Goal: Information Seeking & Learning: Learn about a topic

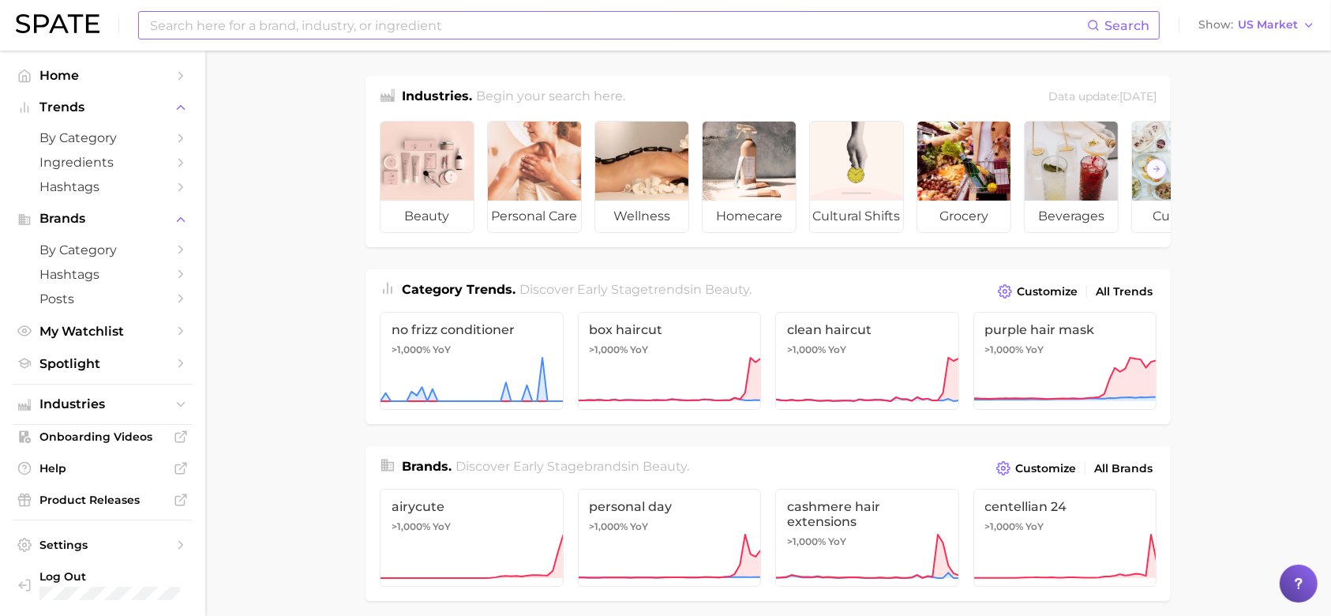
click at [472, 25] on input at bounding box center [617, 25] width 939 height 27
type input "blush"
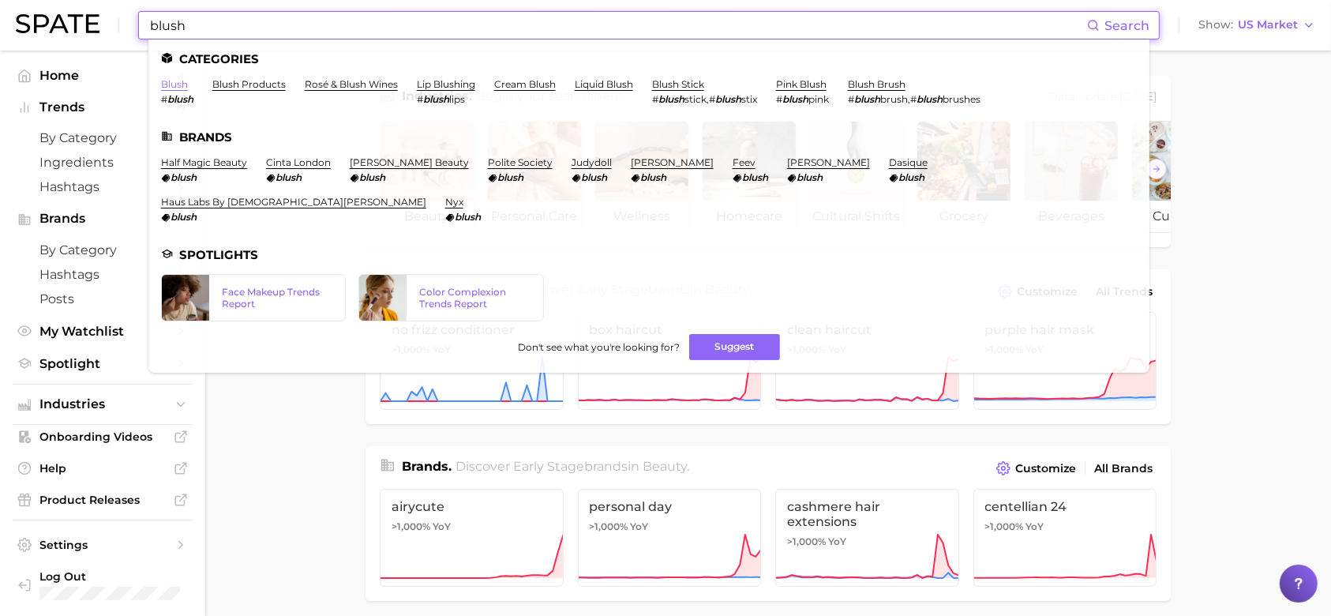
click at [174, 83] on link "blush" at bounding box center [174, 84] width 27 height 12
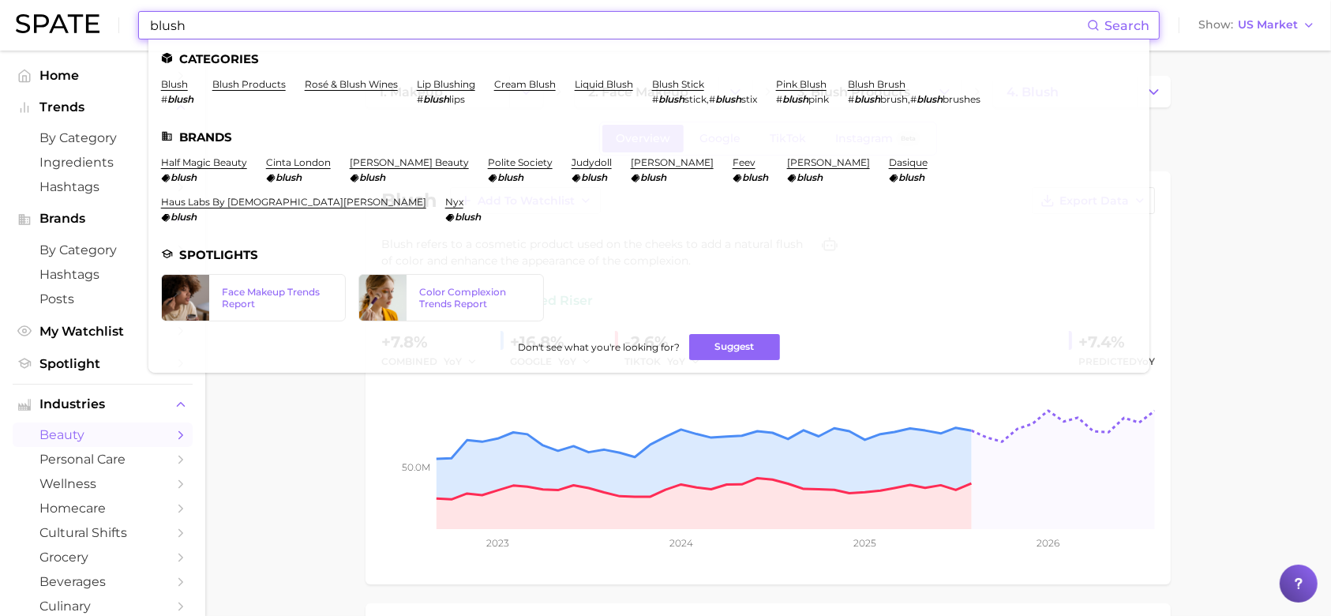
click at [215, 23] on input "blush" at bounding box center [617, 25] width 939 height 27
click at [272, 89] on link "blush products" at bounding box center [248, 84] width 73 height 12
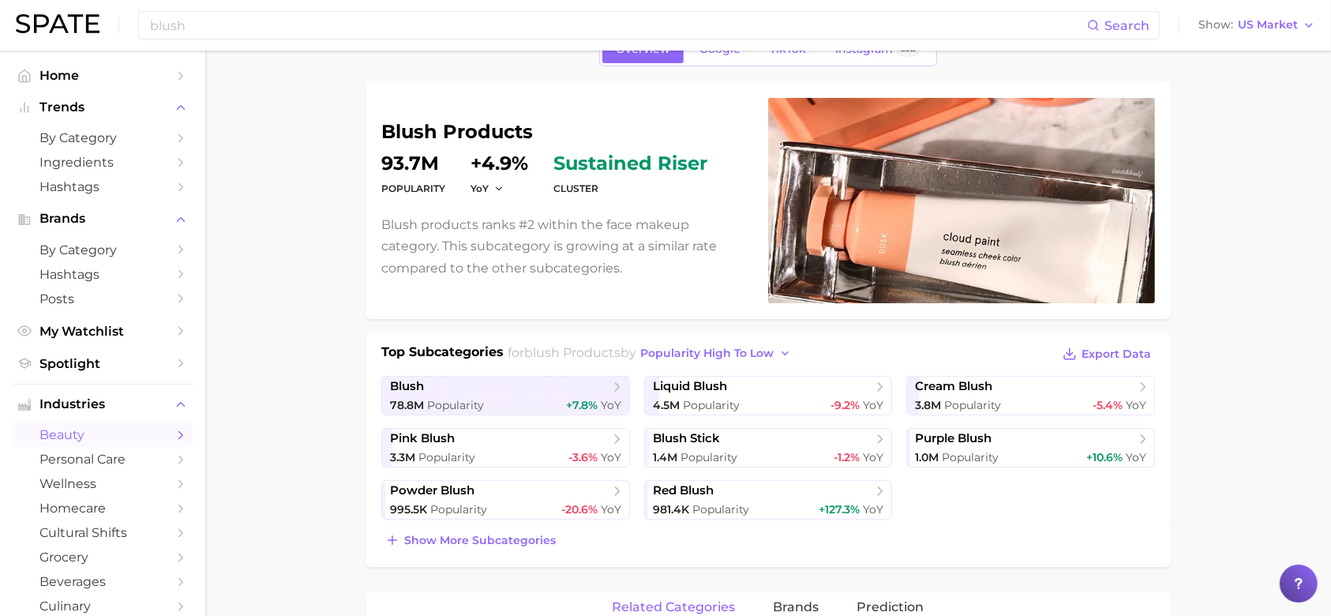
scroll to position [94, 0]
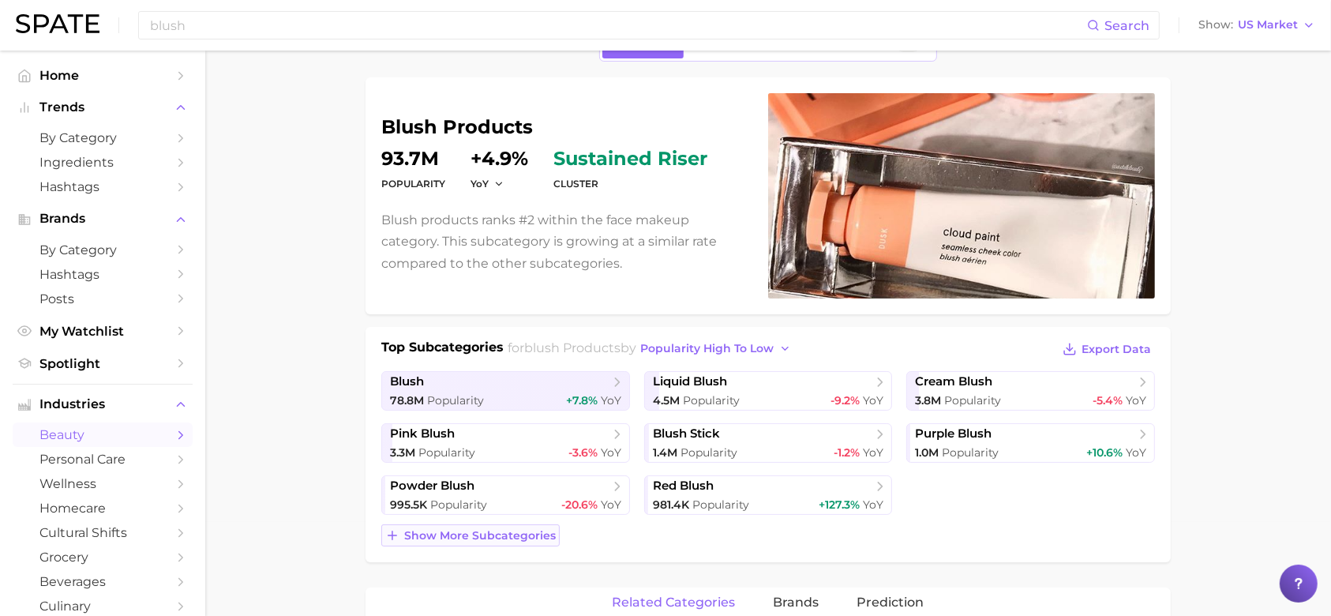
click at [528, 534] on span "Show more subcategories" at bounding box center [480, 535] width 152 height 13
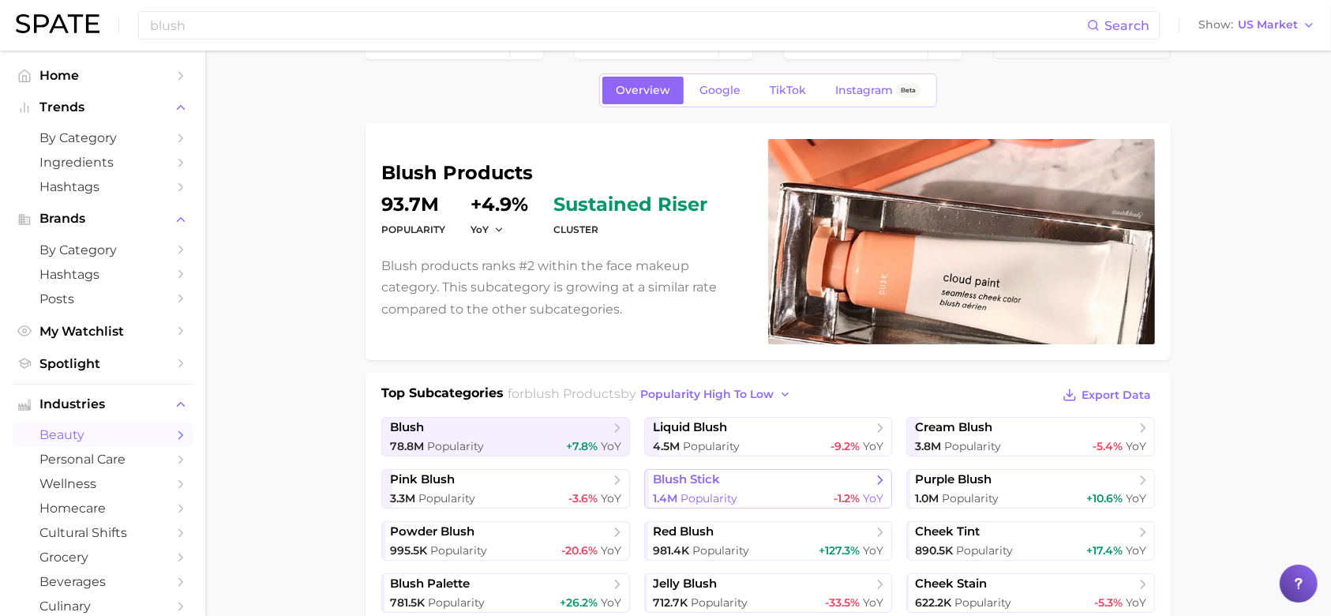
scroll to position [0, 0]
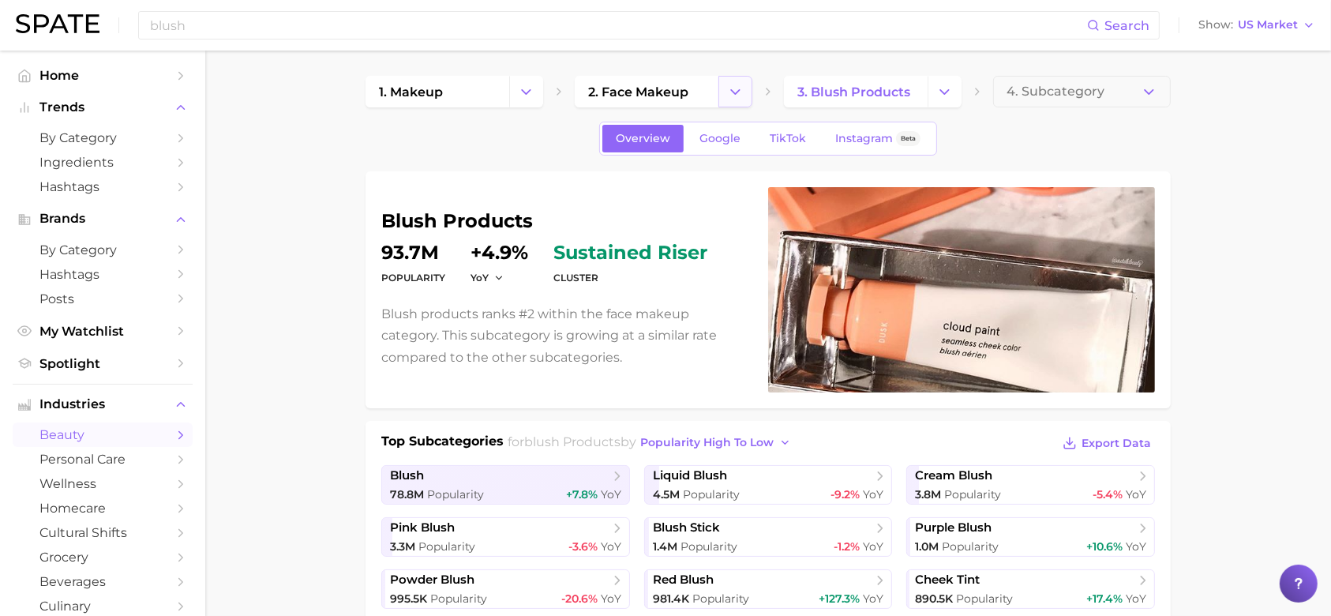
click at [741, 92] on icon "Change Category" at bounding box center [735, 92] width 17 height 17
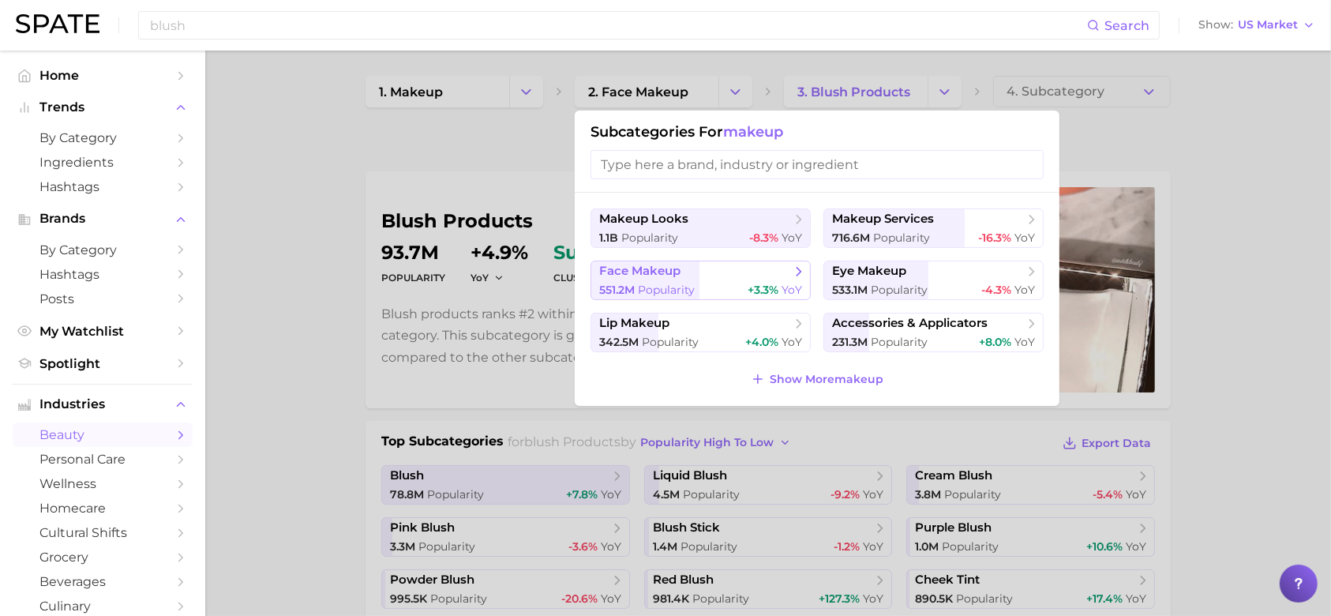
click at [701, 279] on button "face makeup 551.2m Popularity +3.3% YoY" at bounding box center [701, 280] width 220 height 39
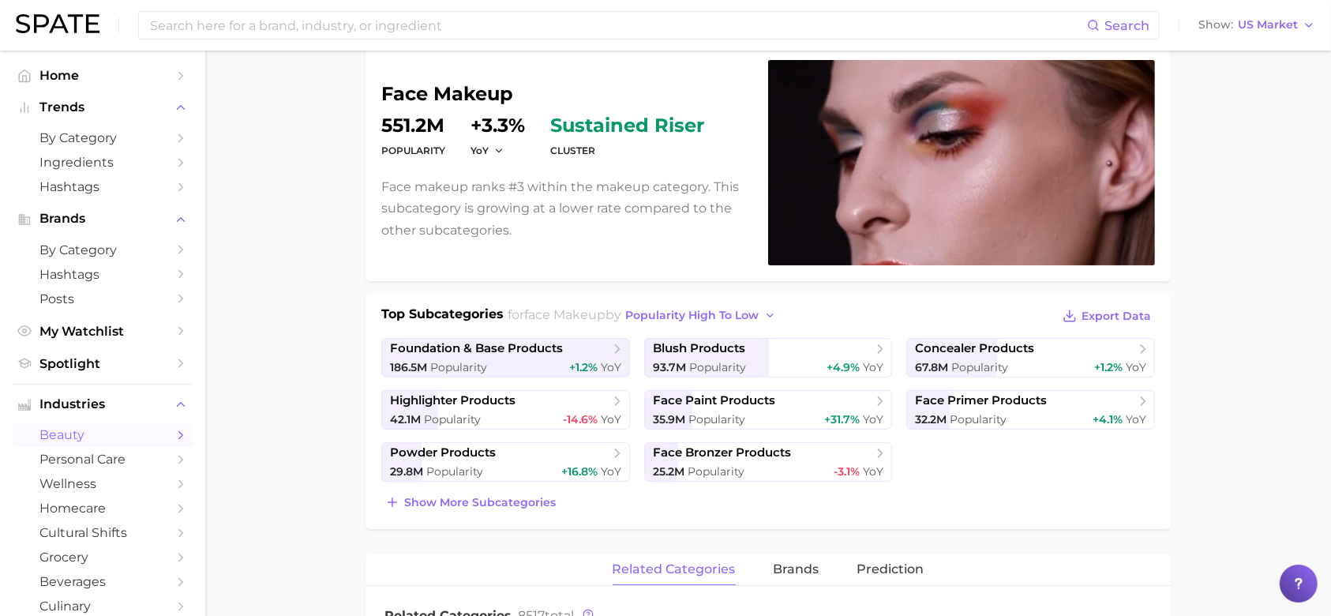
scroll to position [128, 0]
click at [703, 355] on link "blush products 93.7m Popularity +4.9% YoY" at bounding box center [768, 356] width 249 height 39
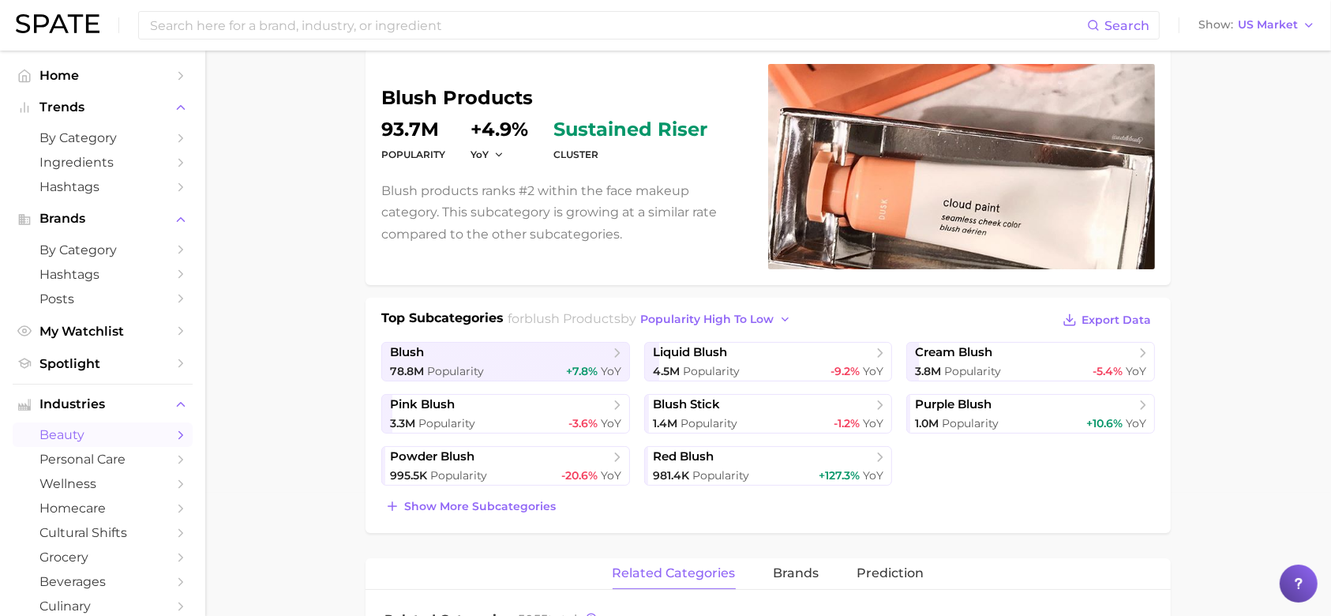
scroll to position [127, 0]
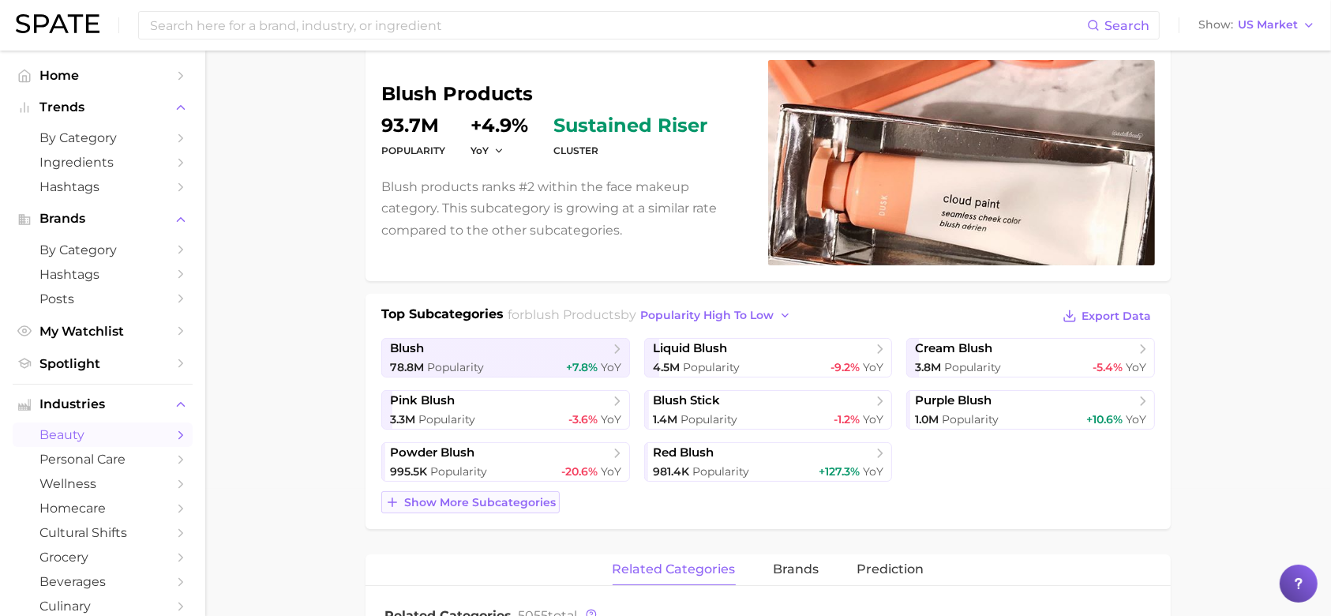
click at [517, 497] on span "Show more subcategories" at bounding box center [480, 502] width 152 height 13
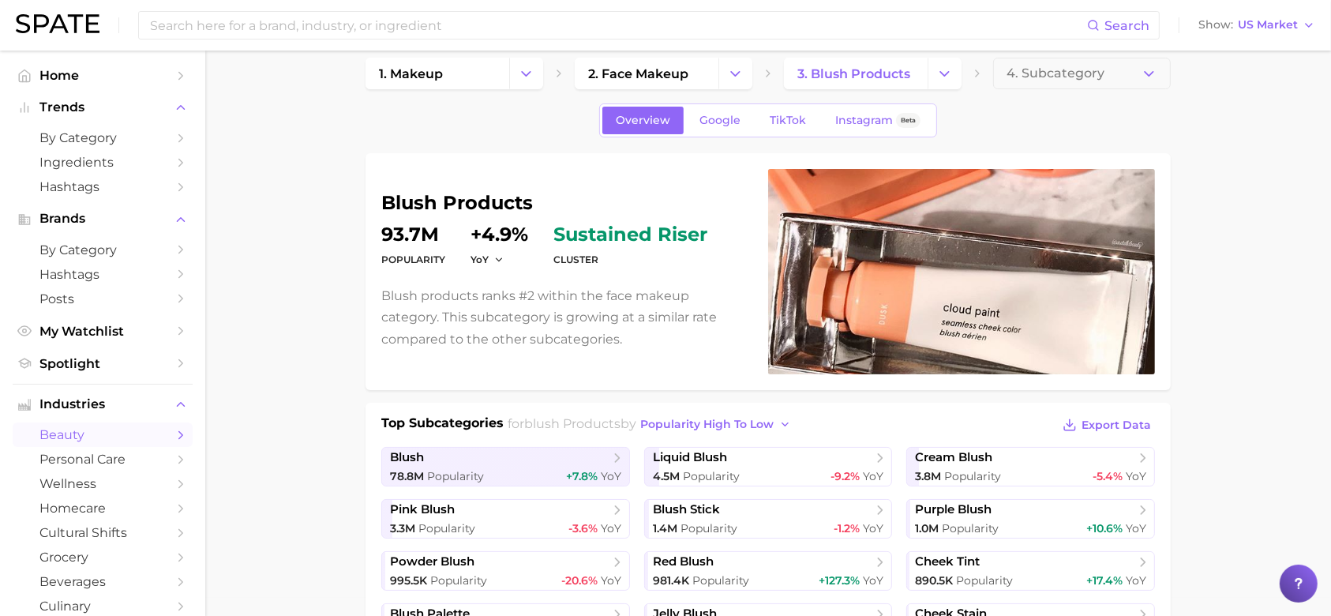
scroll to position [0, 0]
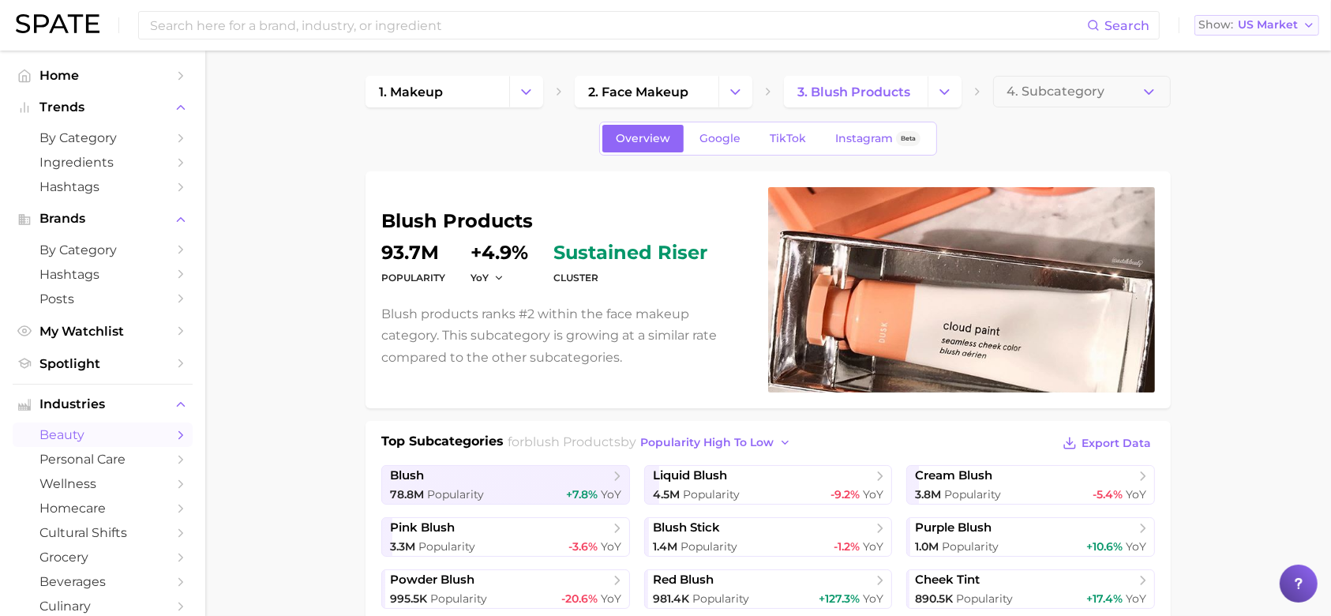
click at [1298, 21] on button "Show US Market" at bounding box center [1256, 25] width 125 height 21
click at [1232, 193] on span "Global" at bounding box center [1220, 192] width 36 height 13
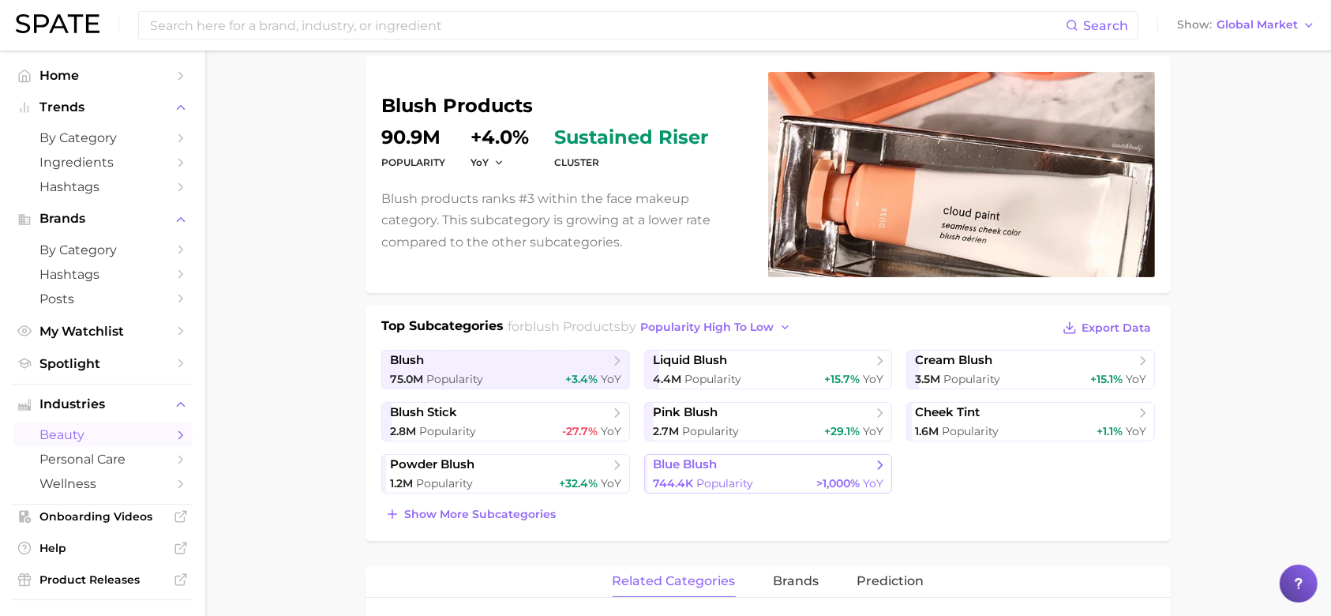
scroll to position [114, 0]
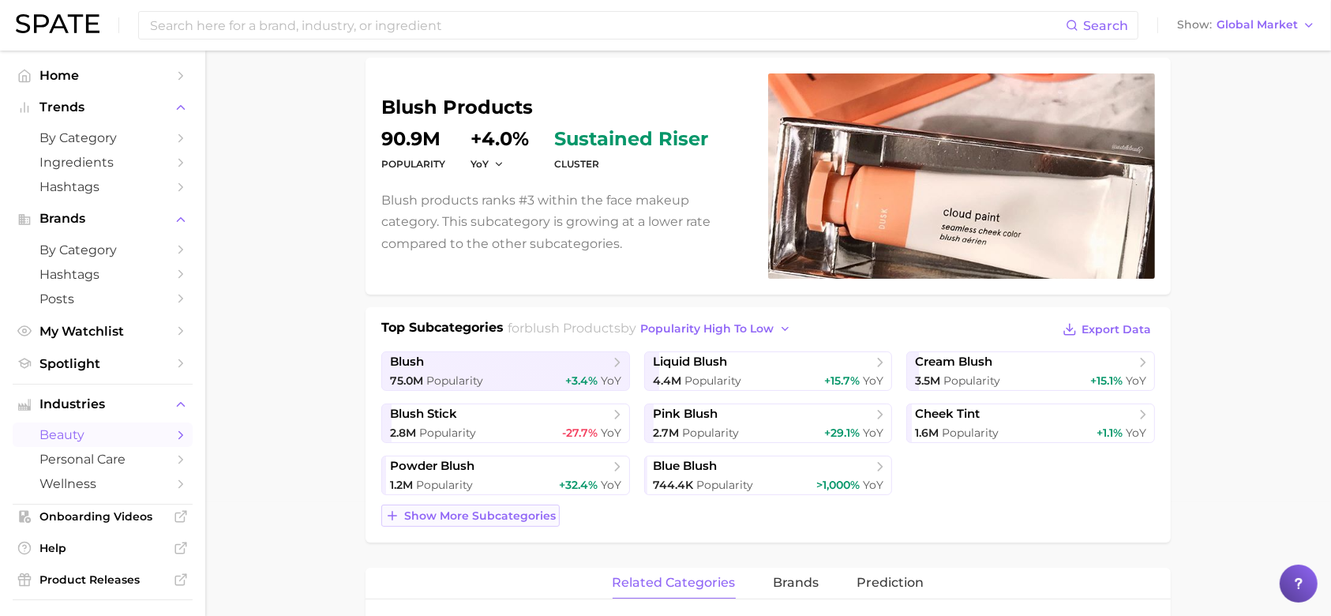
click at [526, 516] on span "Show more subcategories" at bounding box center [480, 515] width 152 height 13
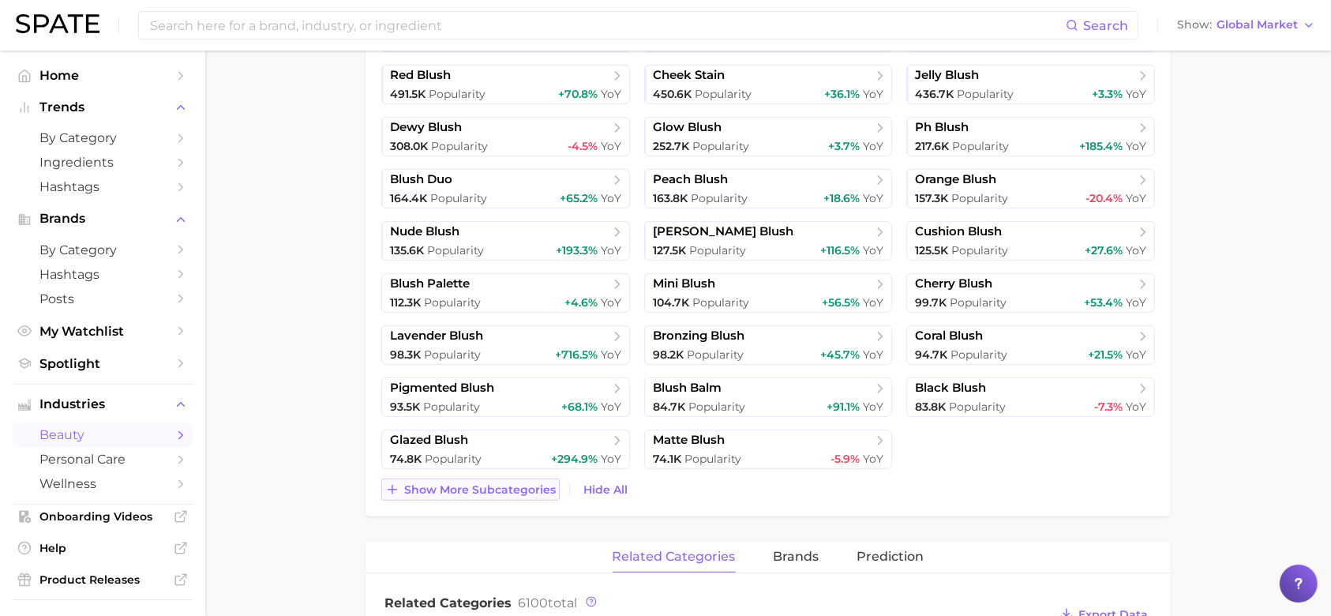
scroll to position [556, 0]
click at [470, 492] on span "Show more subcategories" at bounding box center [480, 490] width 152 height 13
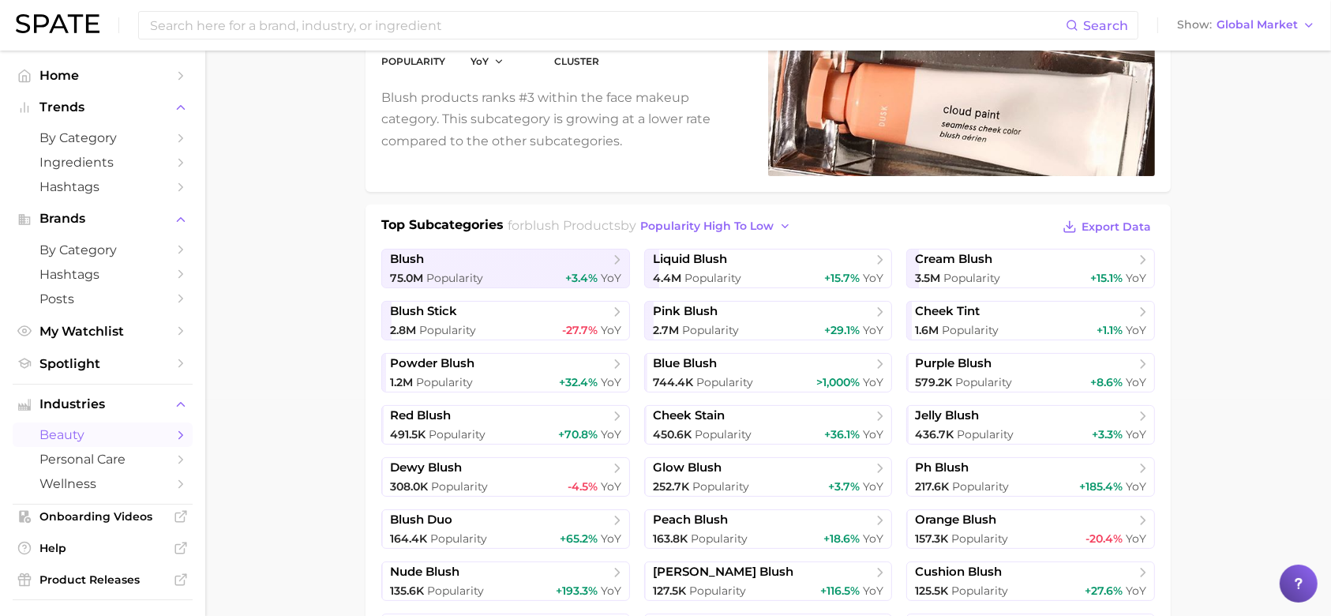
scroll to position [223, 0]
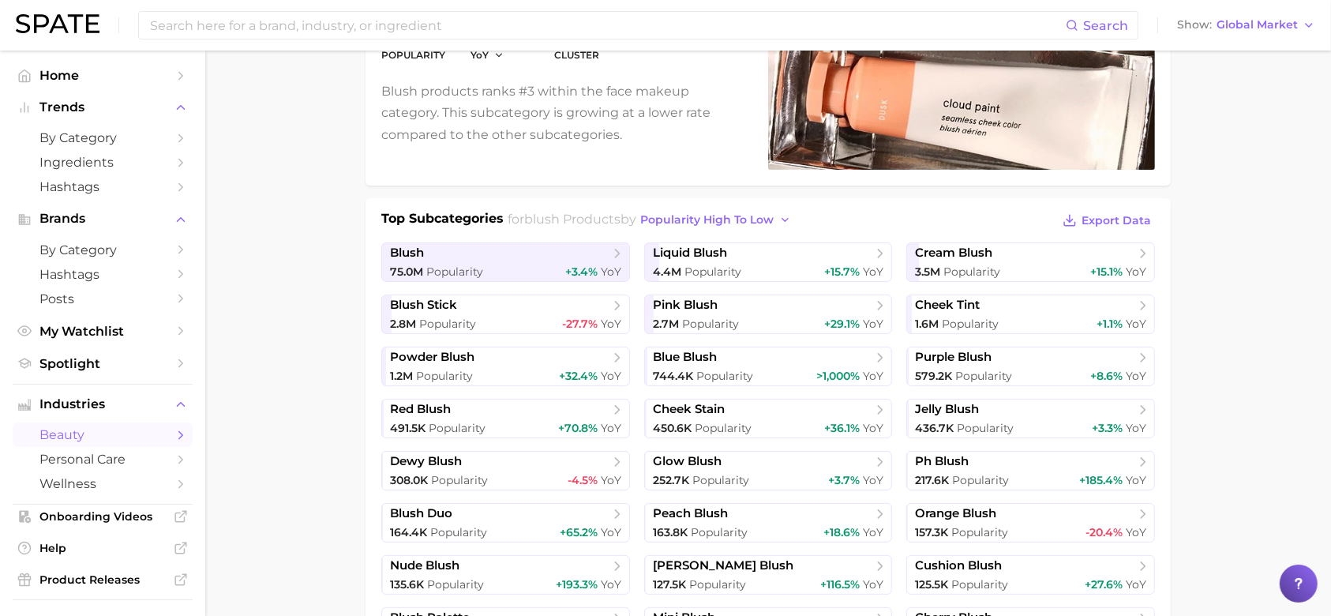
click at [590, 311] on span "blush stick" at bounding box center [499, 306] width 219 height 16
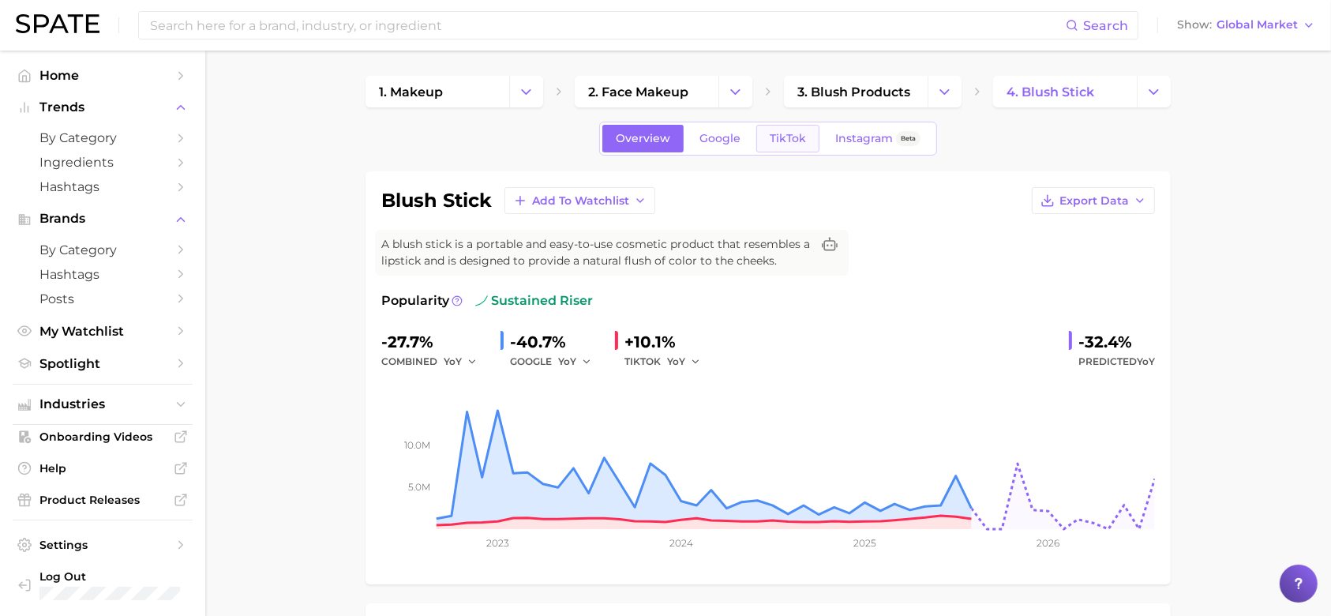
click at [765, 138] on link "TikTok" at bounding box center [787, 139] width 63 height 28
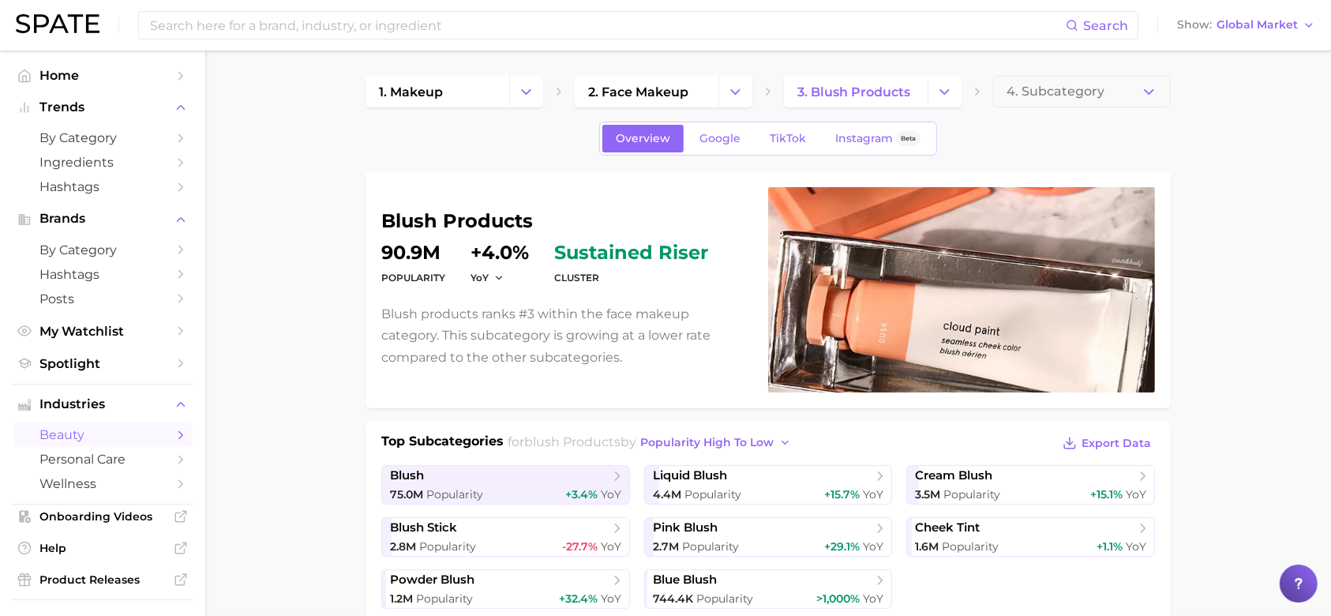
scroll to position [223, 0]
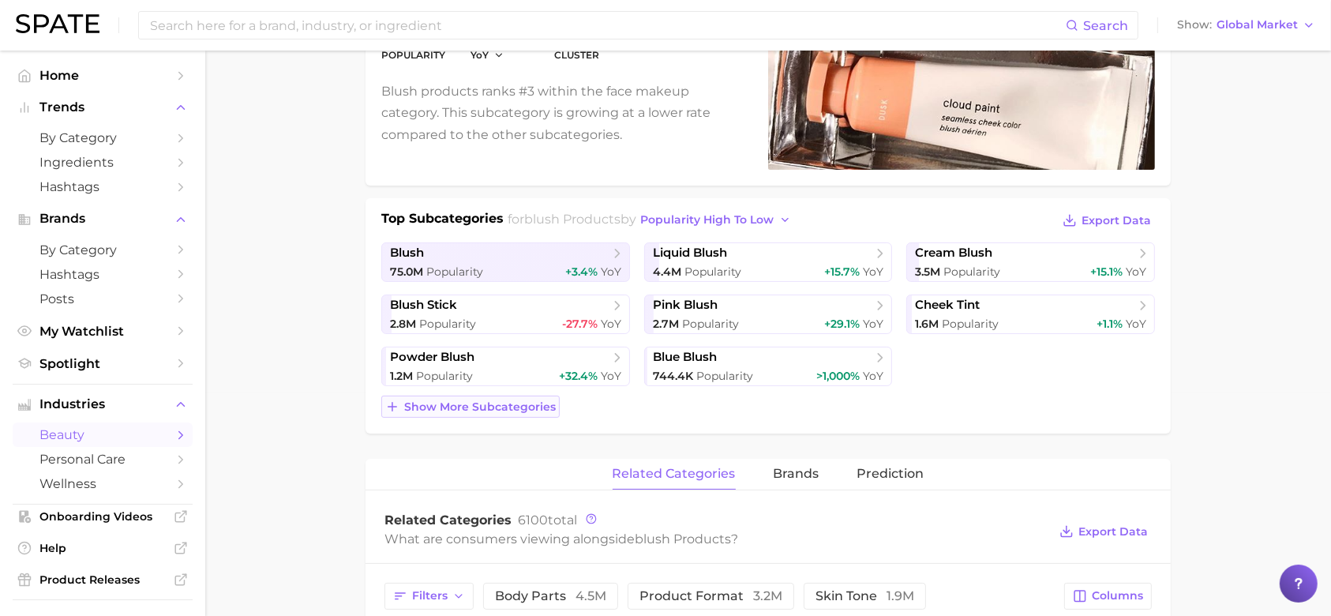
click at [508, 407] on span "Show more subcategories" at bounding box center [480, 406] width 152 height 13
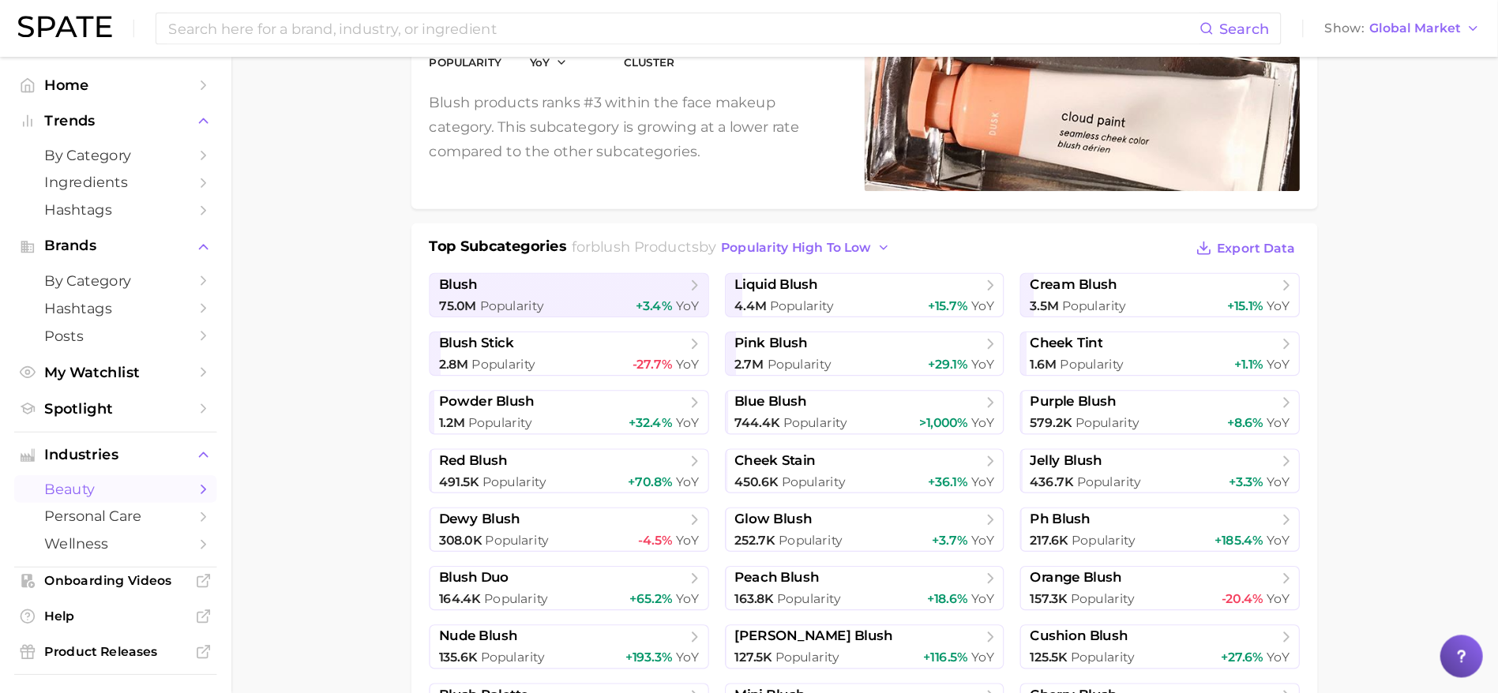
scroll to position [183, 0]
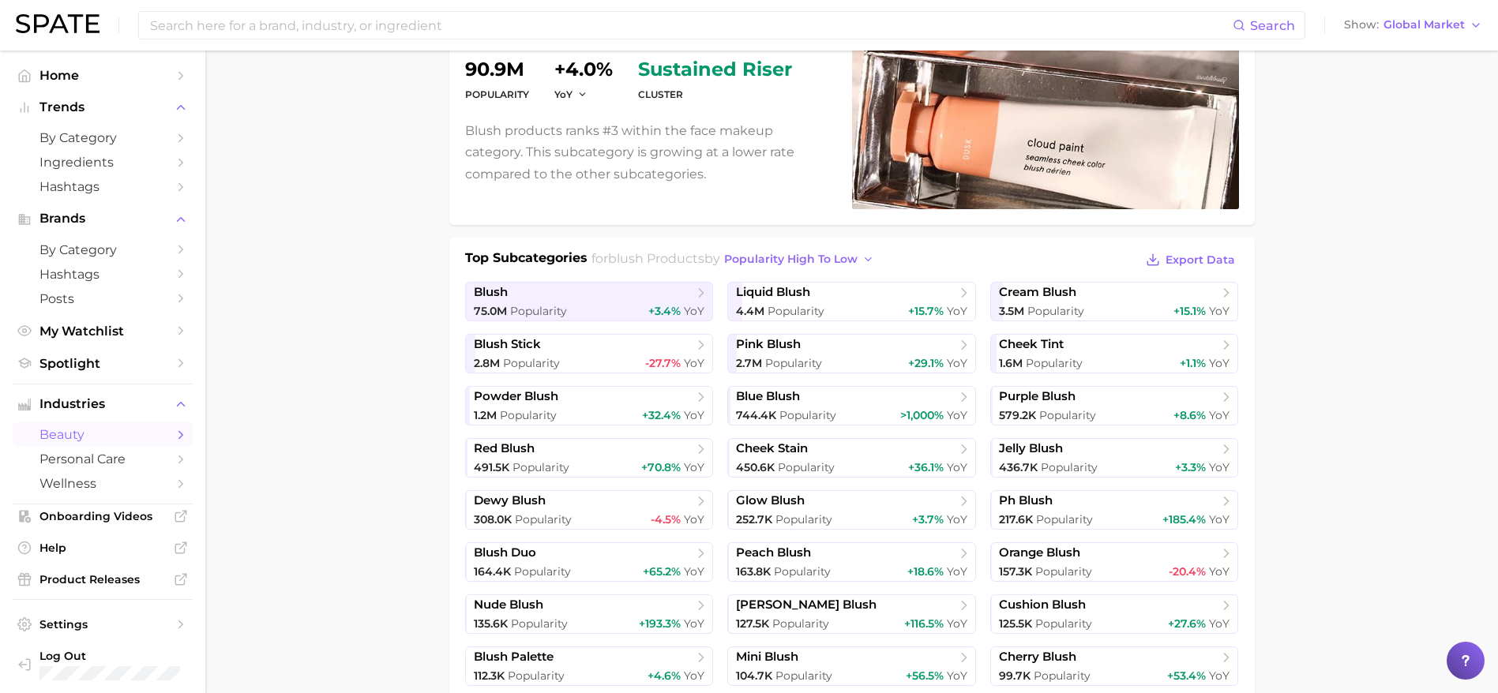
drag, startPoint x: 1317, startPoint y: 0, endPoint x: 411, endPoint y: 324, distance: 962.4
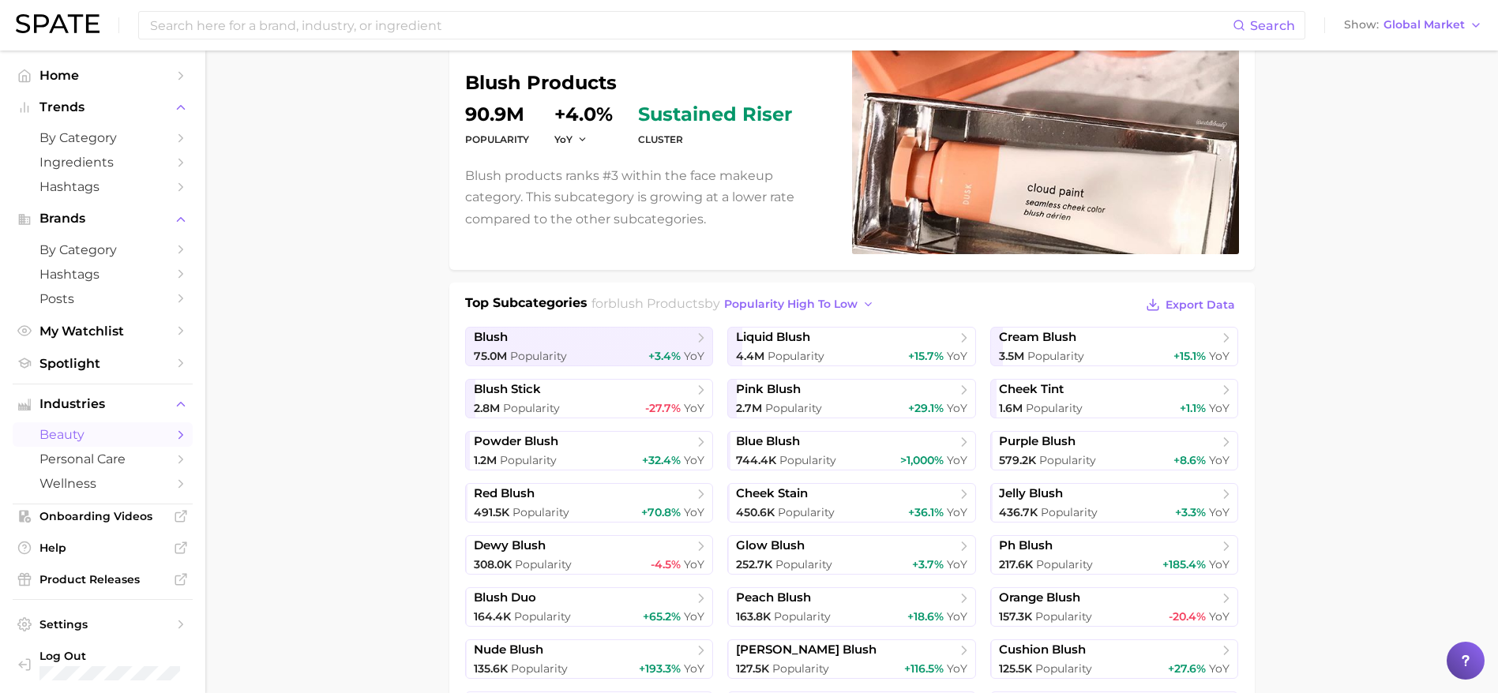
scroll to position [0, 0]
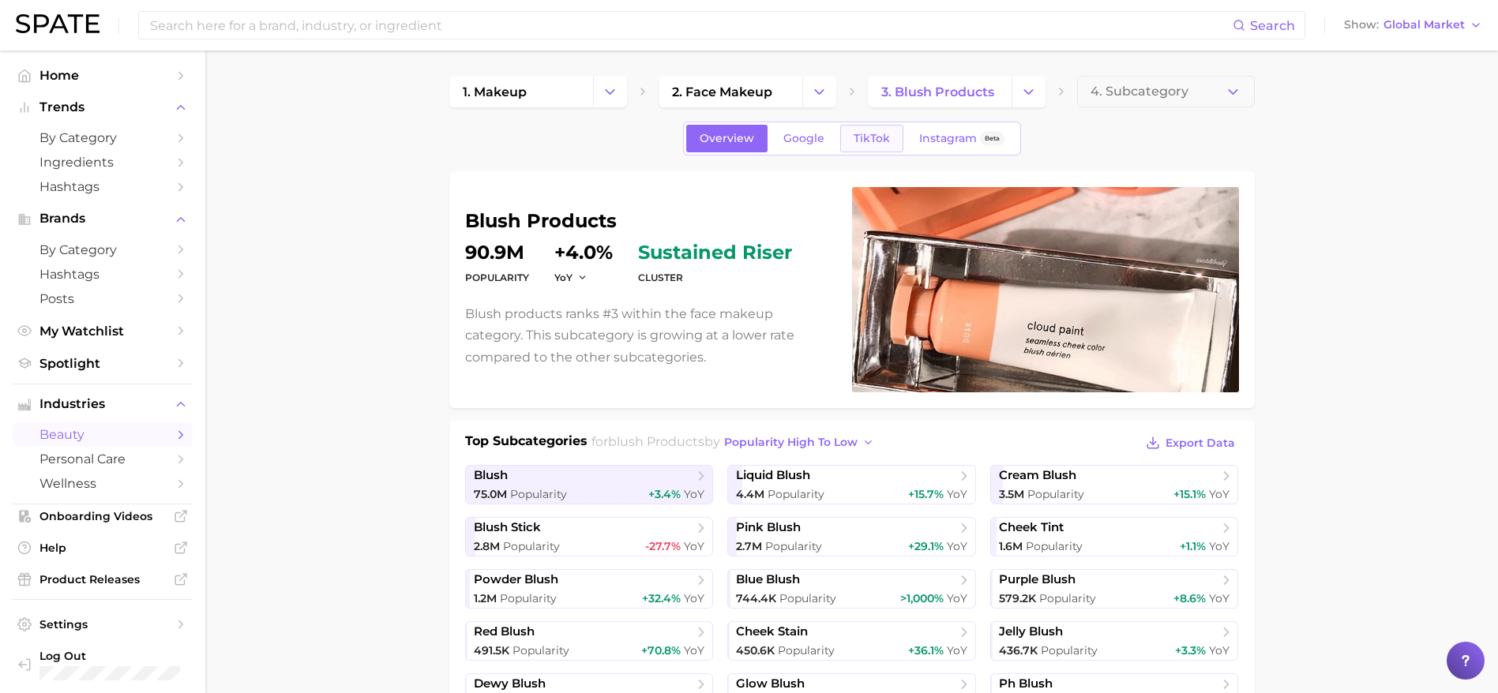
click at [878, 137] on span "TikTok" at bounding box center [871, 138] width 36 height 13
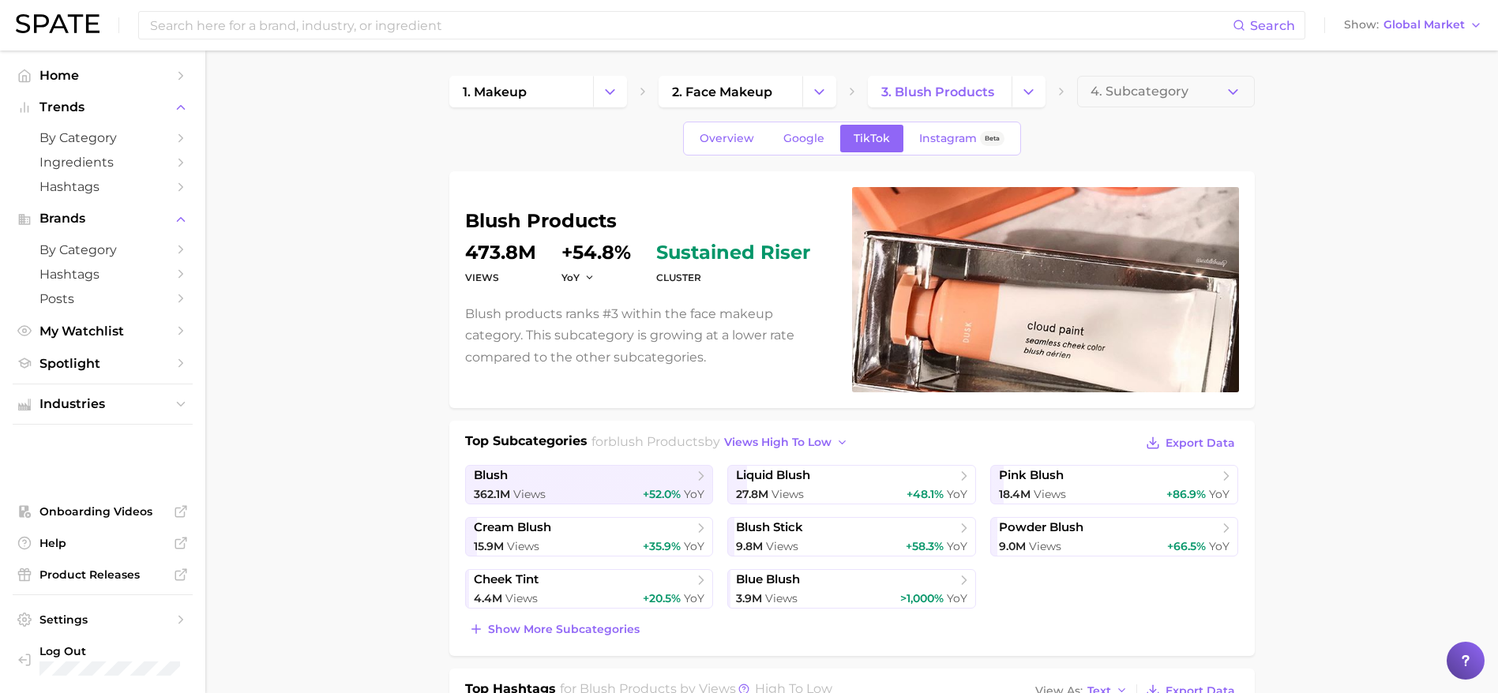
scroll to position [2, 0]
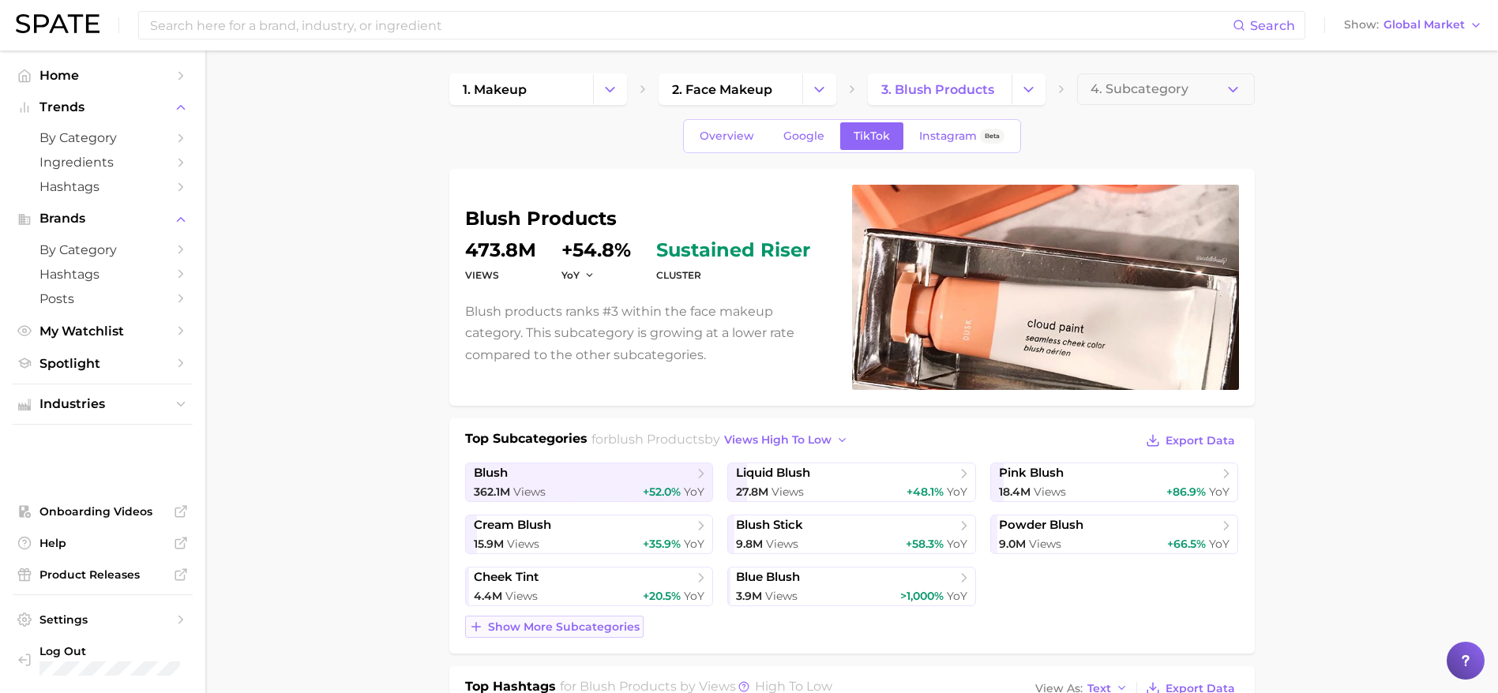
click at [596, 615] on span "Show more subcategories" at bounding box center [564, 627] width 152 height 13
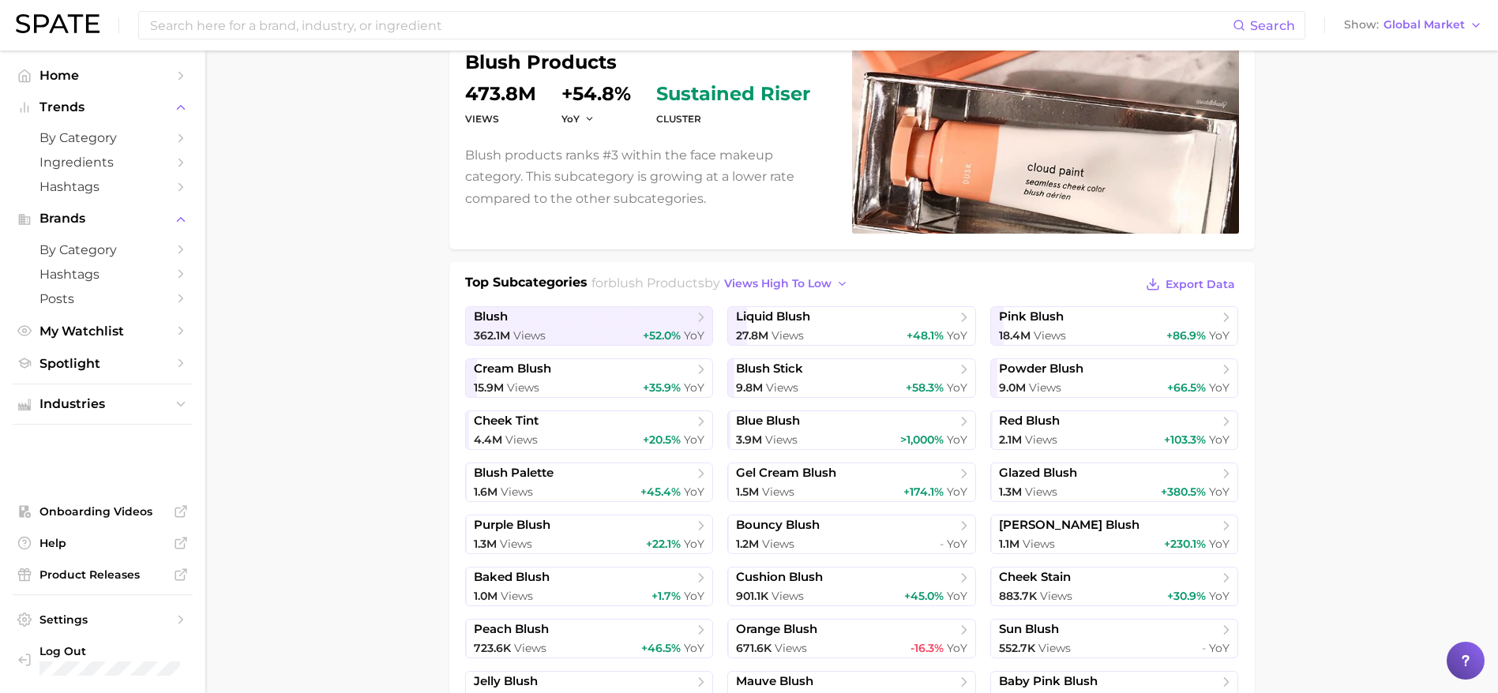
scroll to position [0, 0]
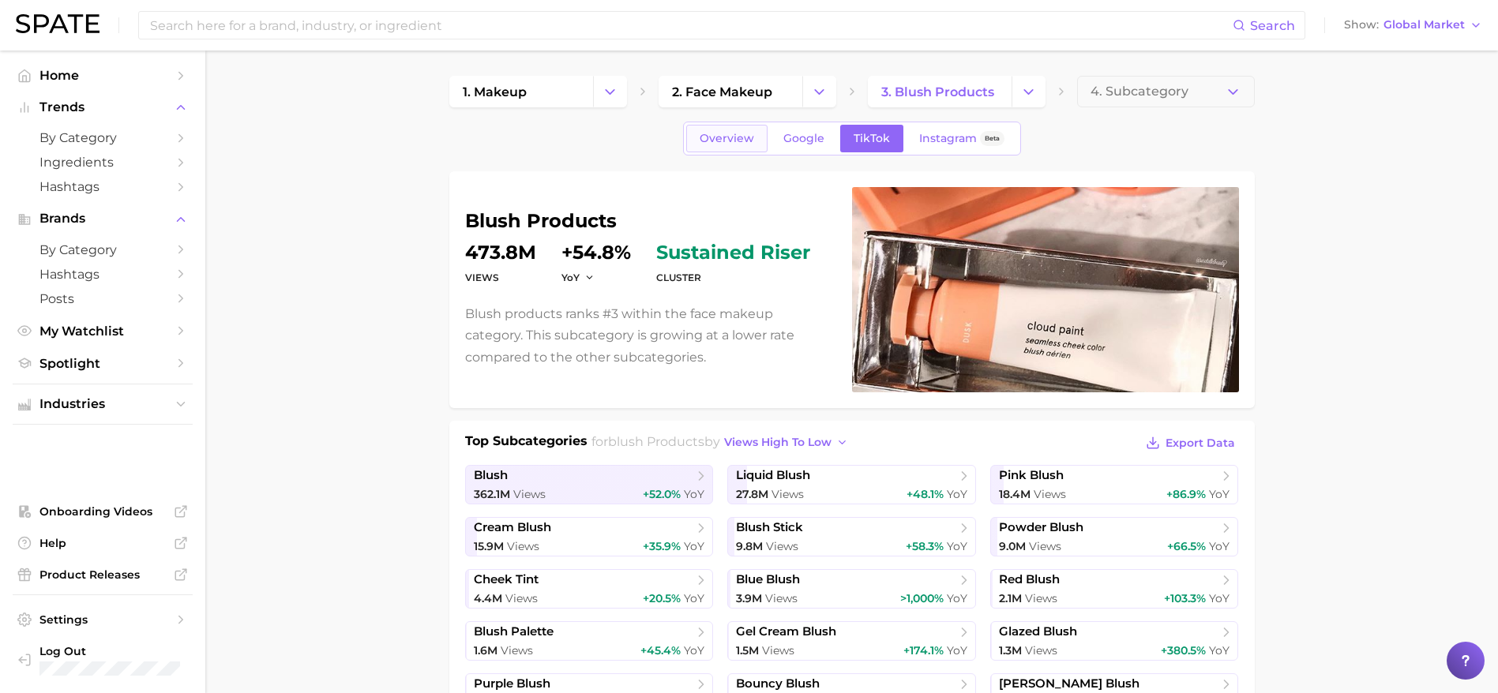
click at [720, 138] on span "Overview" at bounding box center [726, 138] width 54 height 13
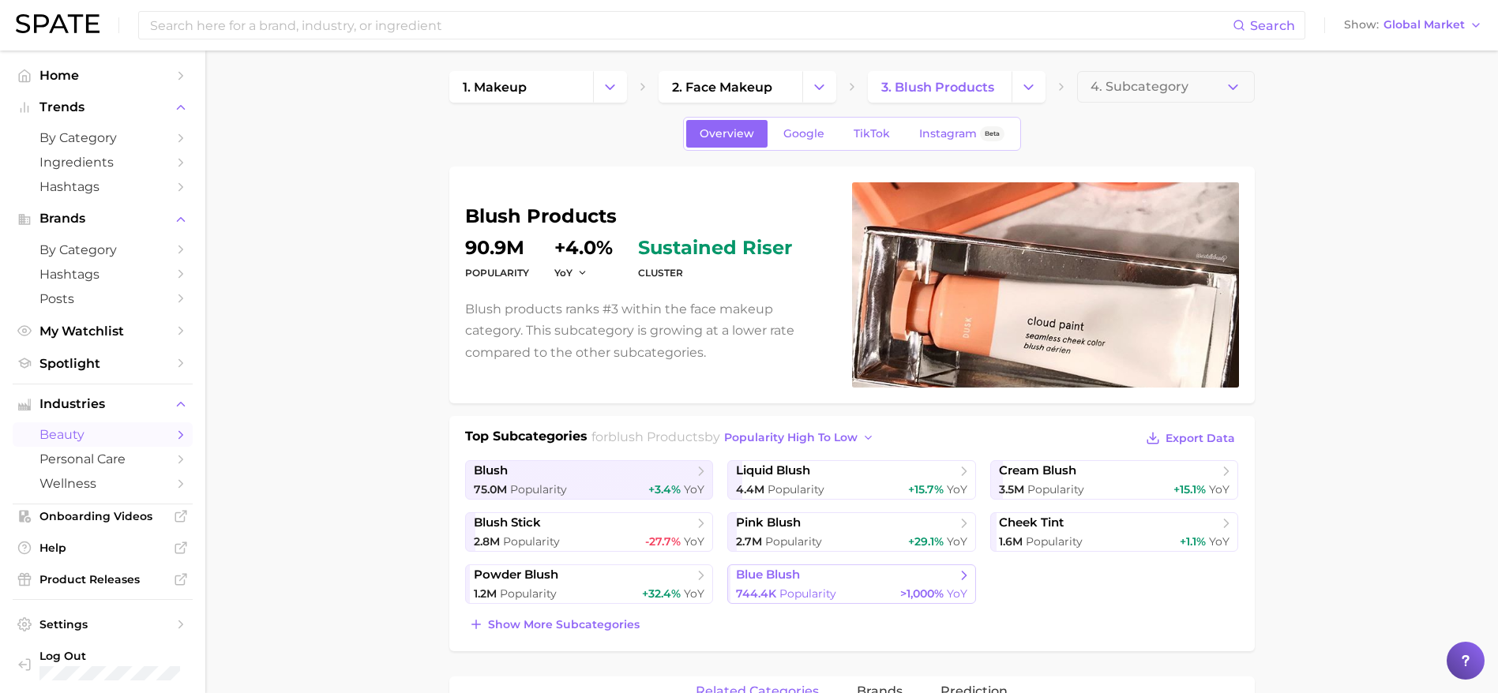
scroll to position [12, 0]
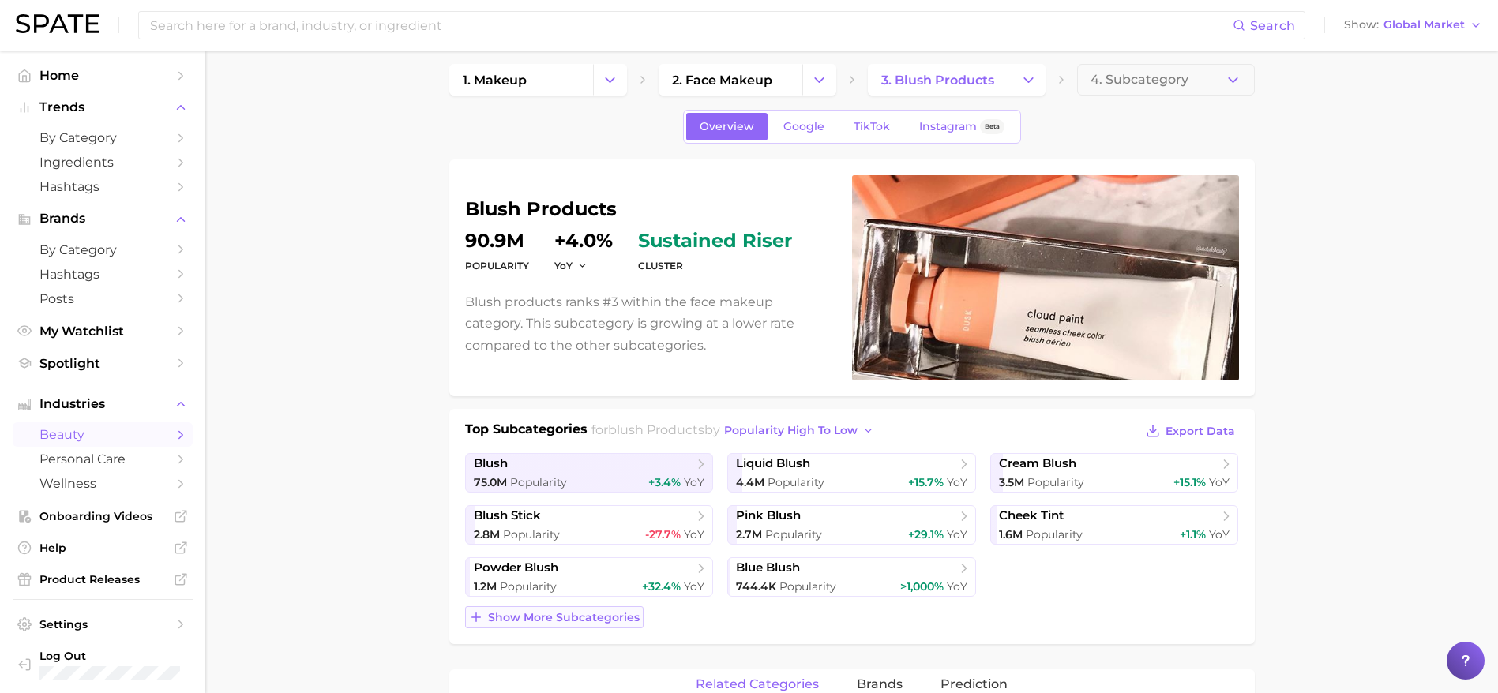
click at [623, 615] on span "Show more subcategories" at bounding box center [564, 617] width 152 height 13
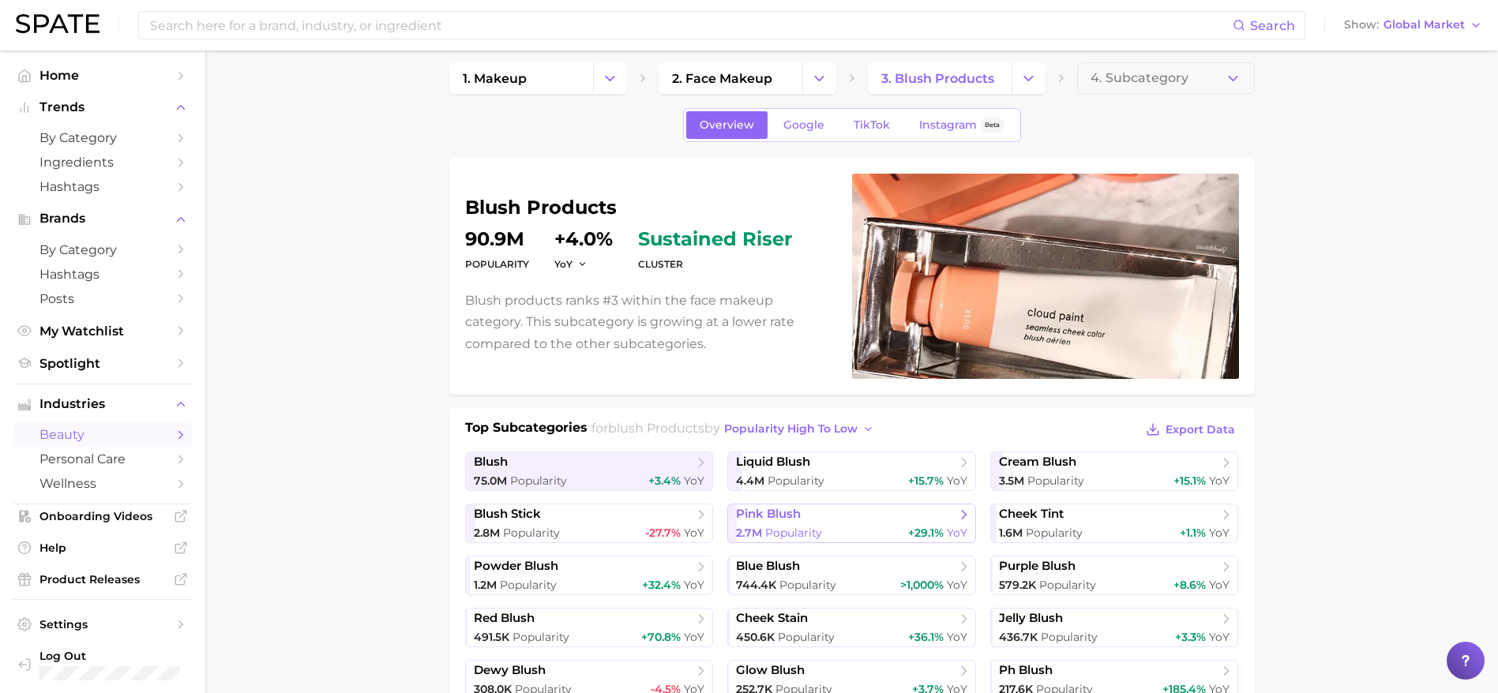
scroll to position [14, 0]
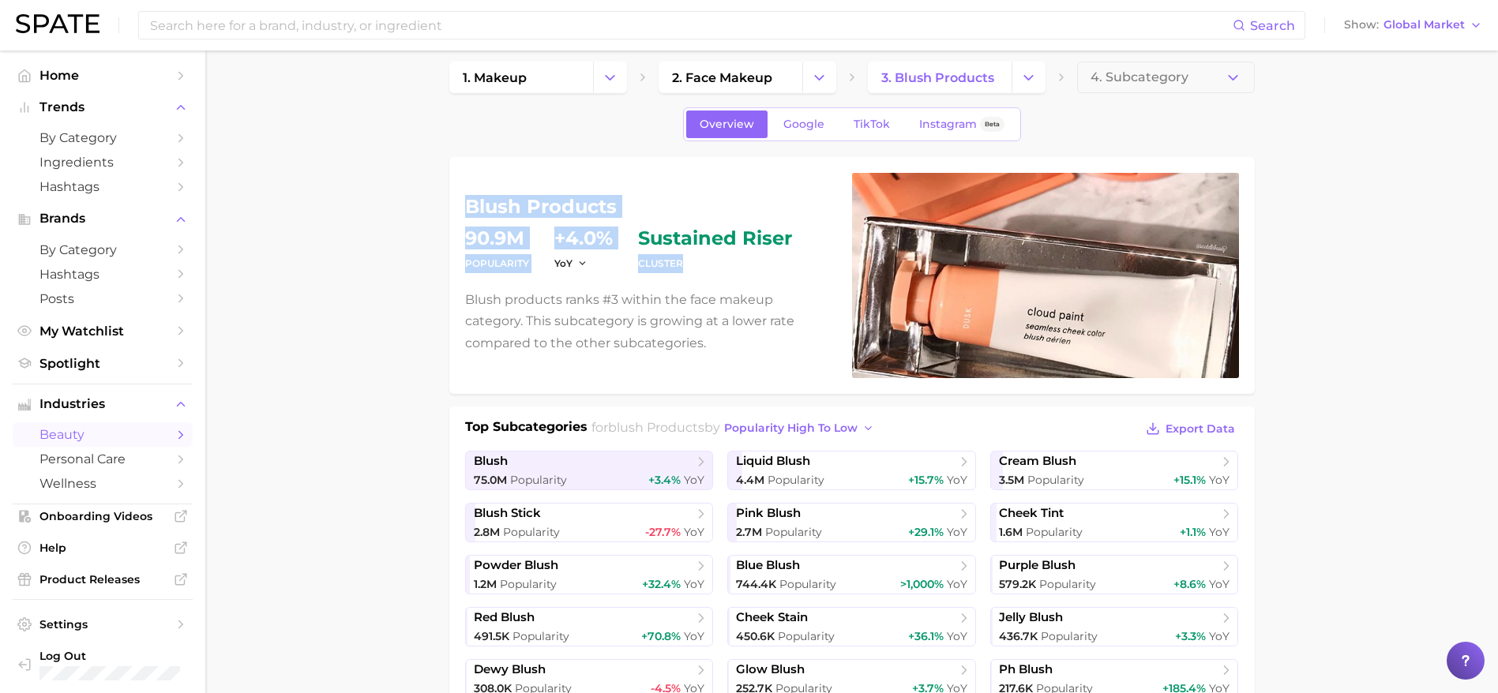
drag, startPoint x: 467, startPoint y: 206, endPoint x: 745, endPoint y: 265, distance: 284.9
click at [745, 265] on div "blush products Popularity 90.9m YoY +4.0% cluster sustained riser Blush product…" at bounding box center [649, 275] width 368 height 156
click at [656, 343] on p "Blush products ranks #3 within the face makeup category. This subcategory is gr…" at bounding box center [649, 321] width 368 height 65
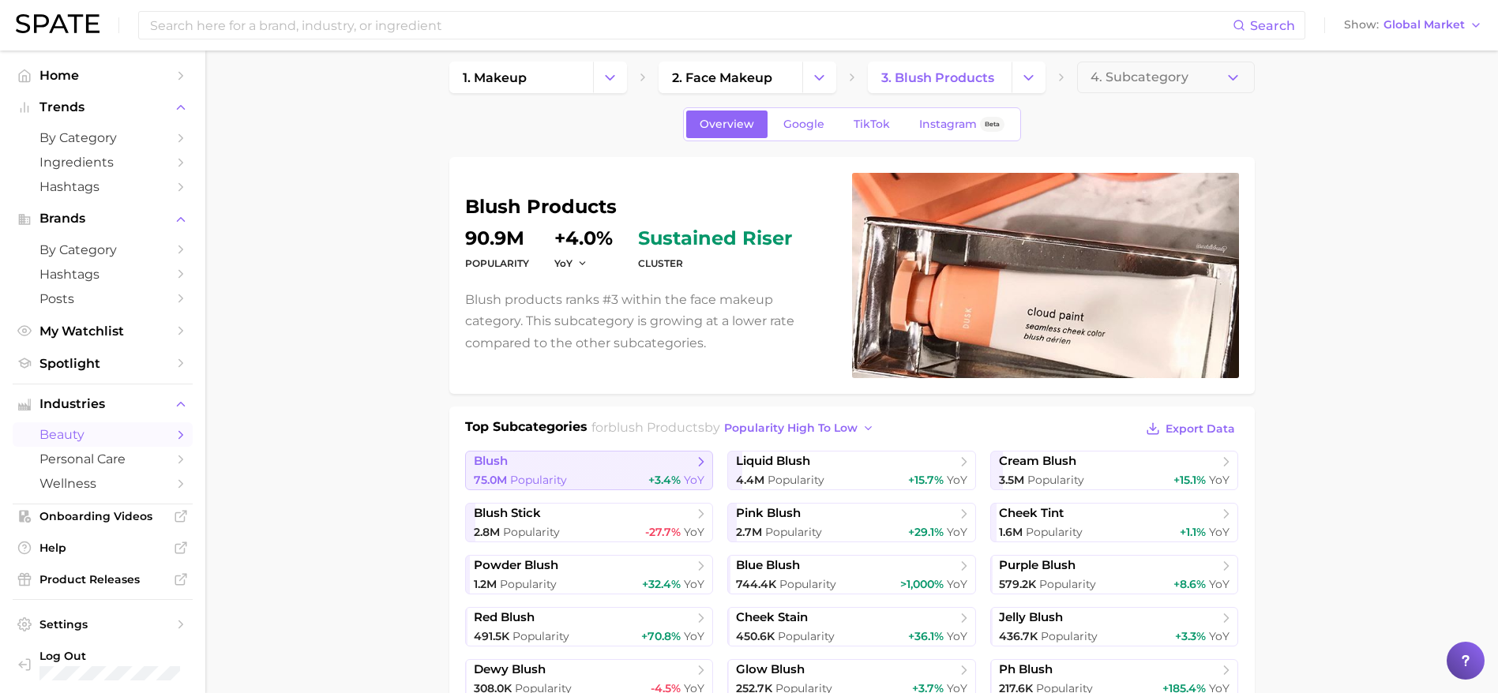
click at [679, 480] on span "+3.4%" at bounding box center [664, 480] width 32 height 14
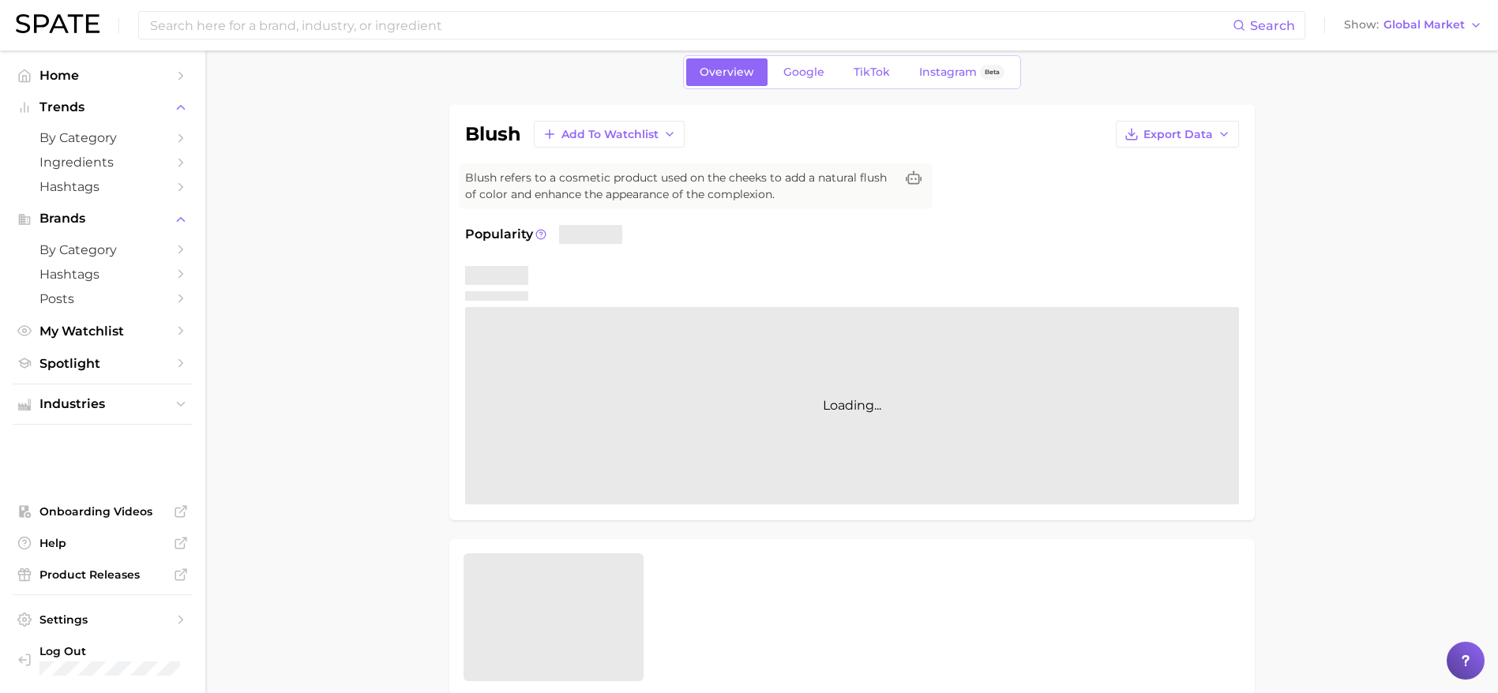
scroll to position [68, 0]
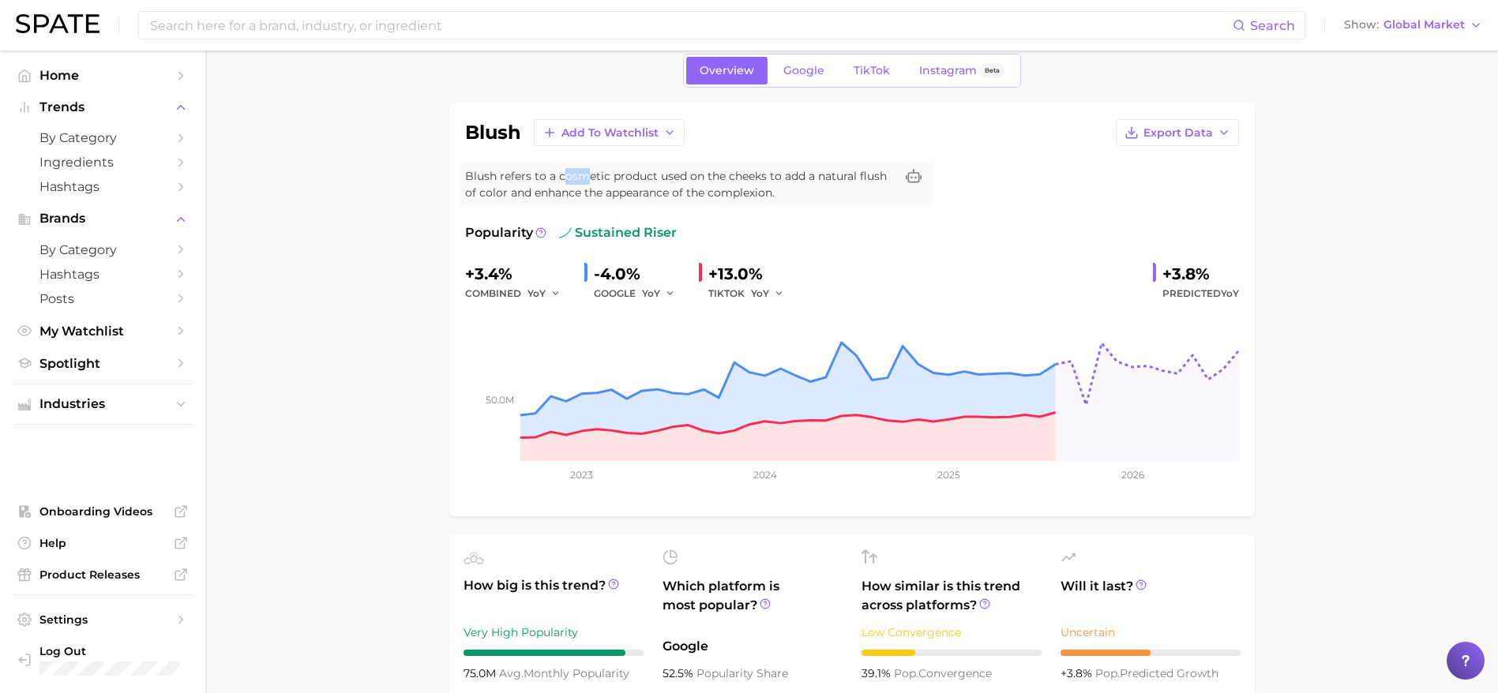
drag, startPoint x: 567, startPoint y: 175, endPoint x: 601, endPoint y: 175, distance: 33.9
click at [601, 175] on span "Blush refers to a cosmetic product used on the cheeks to add a natural flush of…" at bounding box center [679, 184] width 429 height 33
click at [679, 186] on span "Blush refers to a cosmetic product used on the cheeks to add a natural flush of…" at bounding box center [679, 184] width 429 height 33
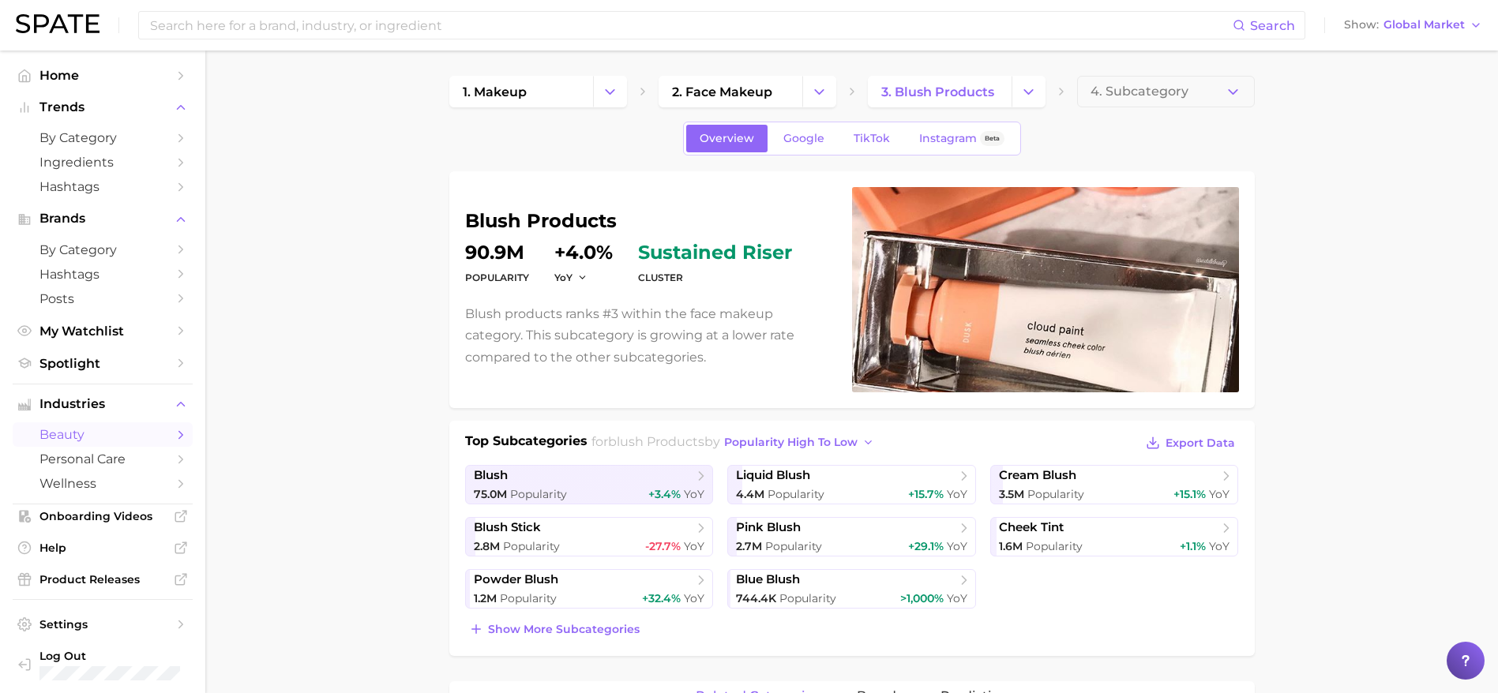
scroll to position [5, 0]
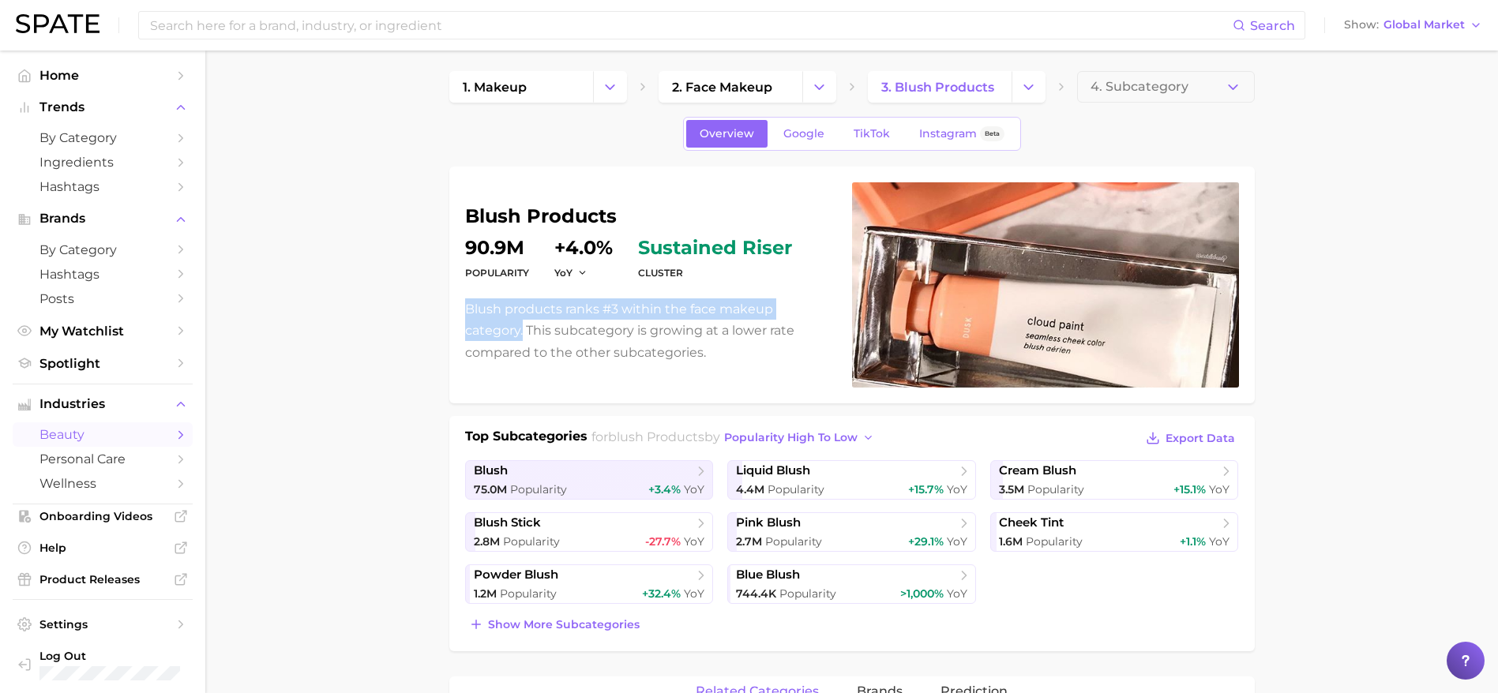
drag, startPoint x: 468, startPoint y: 305, endPoint x: 834, endPoint y: 308, distance: 365.5
click at [834, 308] on div "blush products Popularity 90.9m YoY +4.0% cluster sustained riser Blush product…" at bounding box center [852, 284] width 774 height 205
copy p "Blush products ranks #3 within the face makeup category."
click at [595, 342] on p "Blush products ranks #3 within the face makeup category. This subcategory is gr…" at bounding box center [649, 330] width 368 height 65
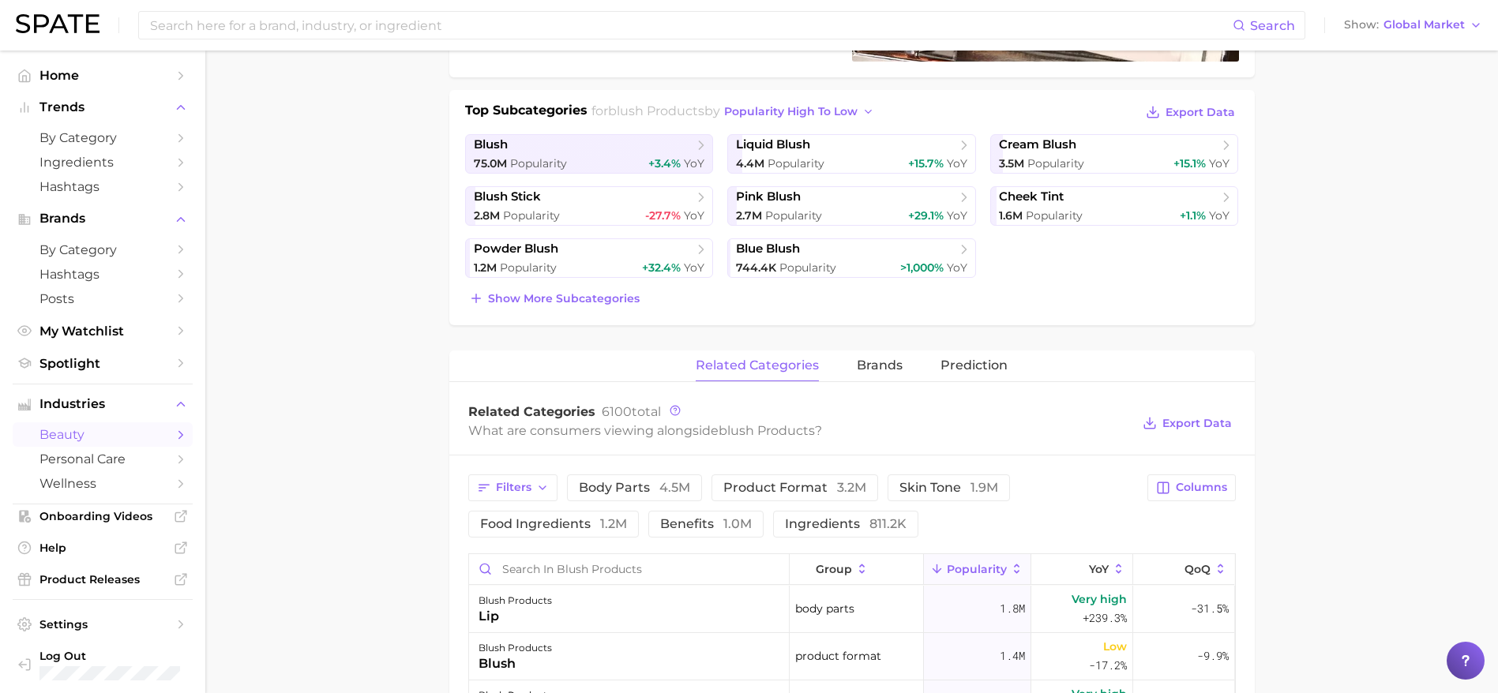
scroll to position [319, 0]
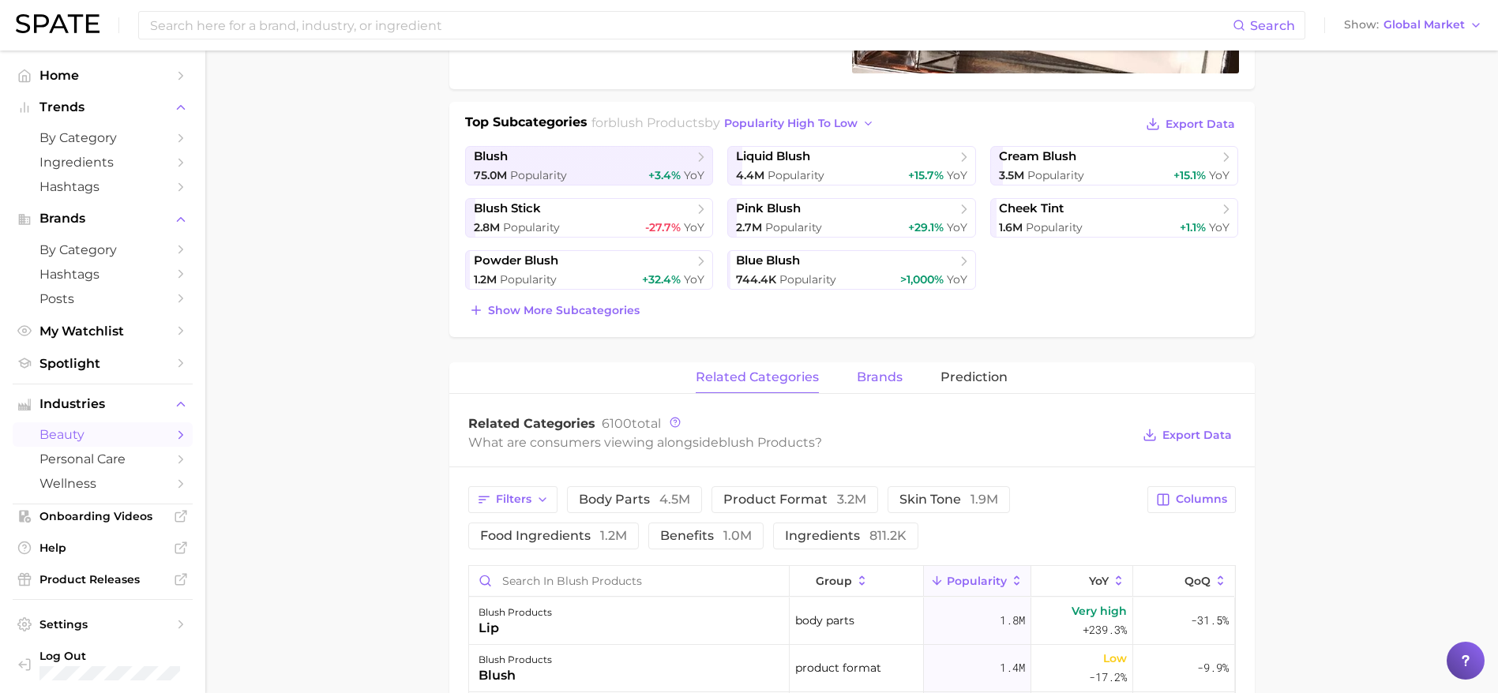
click at [885, 376] on span "brands" at bounding box center [880, 377] width 46 height 14
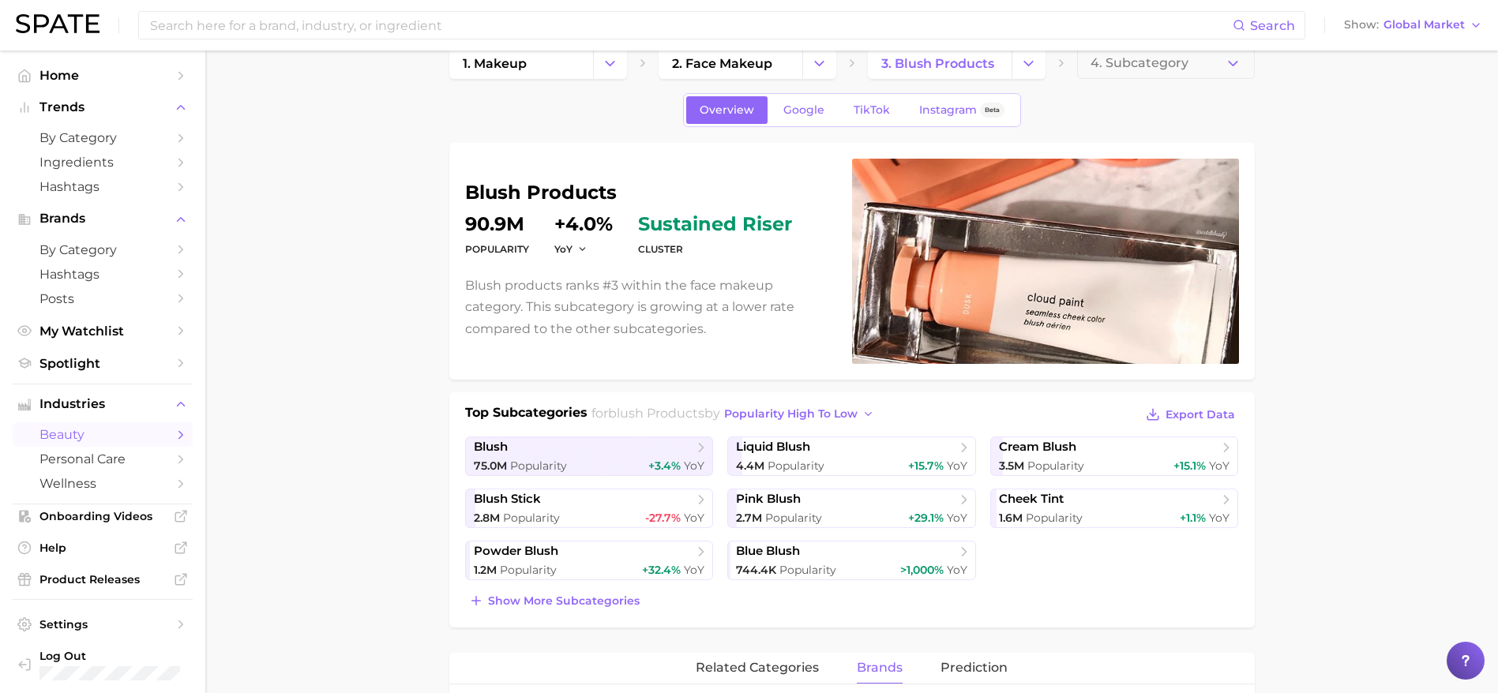
scroll to position [0, 0]
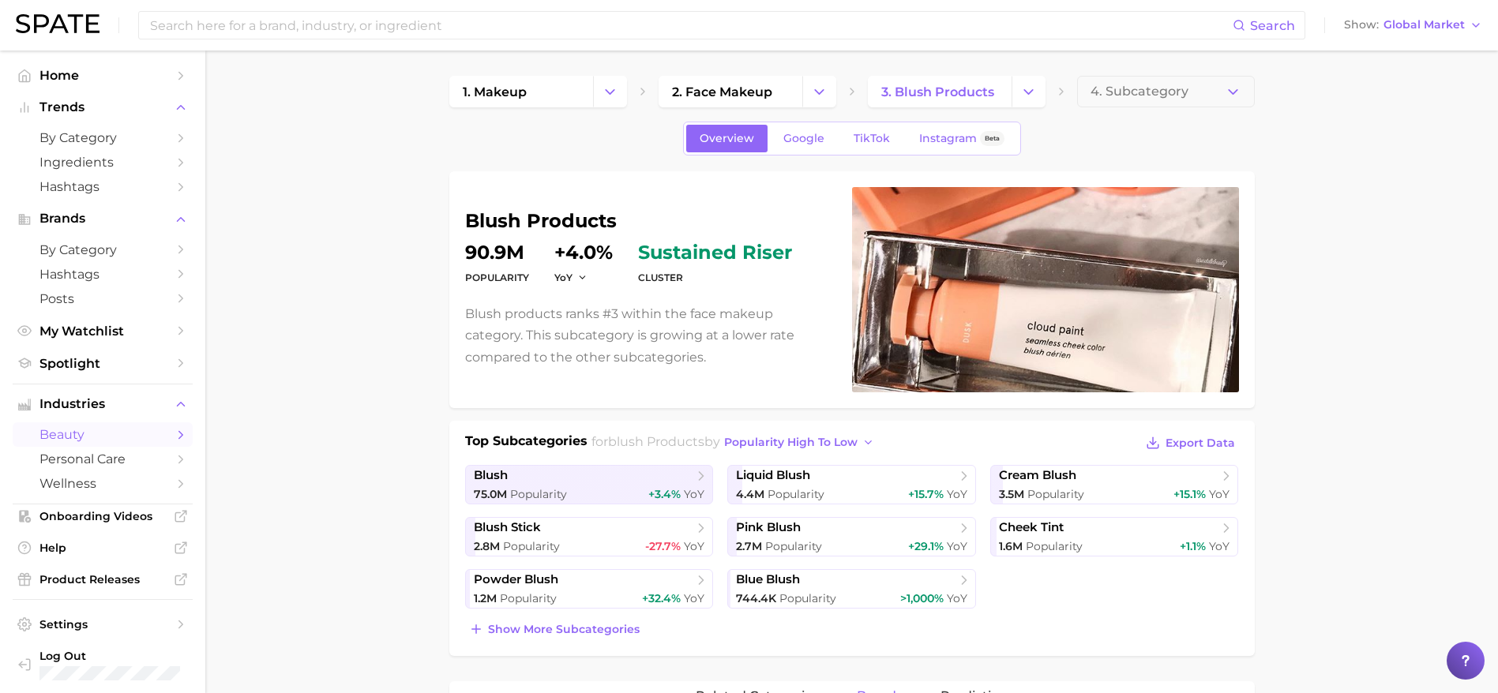
click at [523, 274] on dt "Popularity" at bounding box center [497, 277] width 64 height 19
click at [504, 258] on dd "90.9m" at bounding box center [497, 252] width 64 height 19
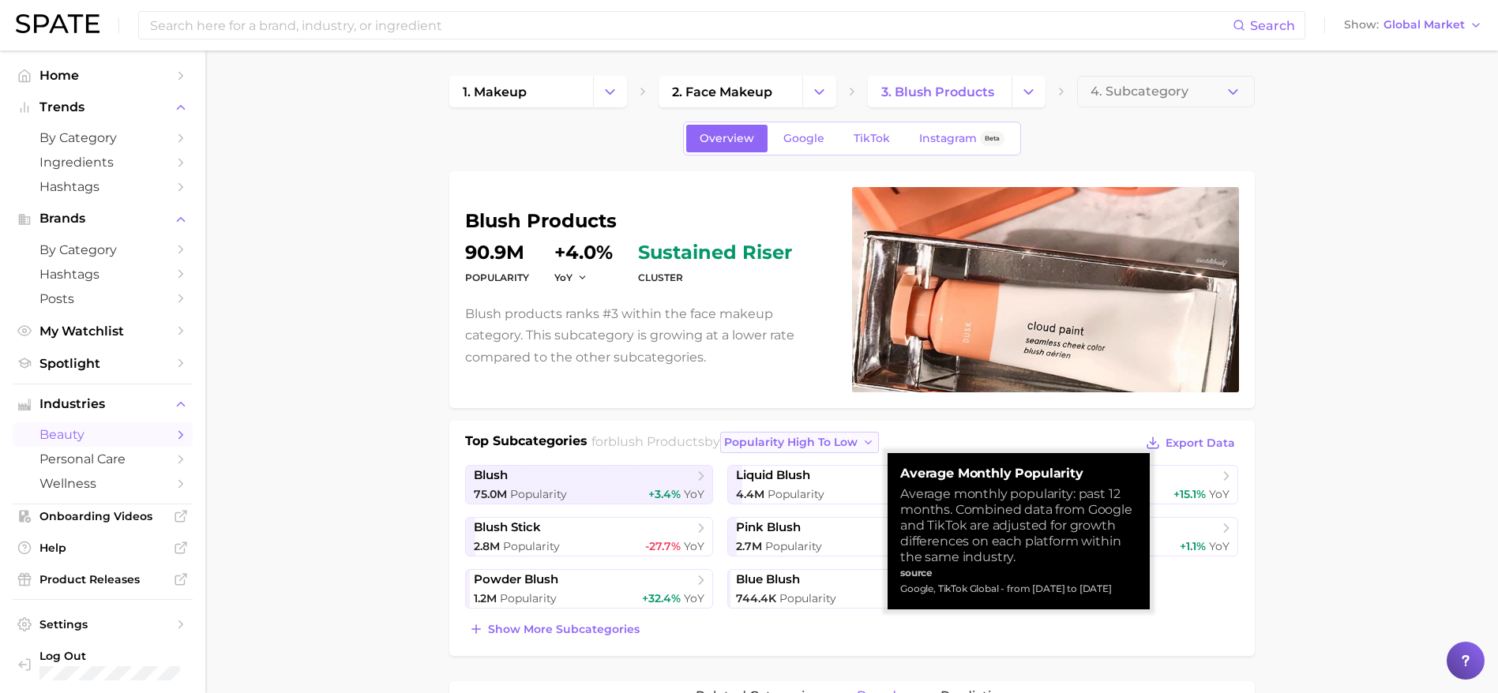
click at [857, 441] on span "popularity high to low" at bounding box center [790, 442] width 133 height 13
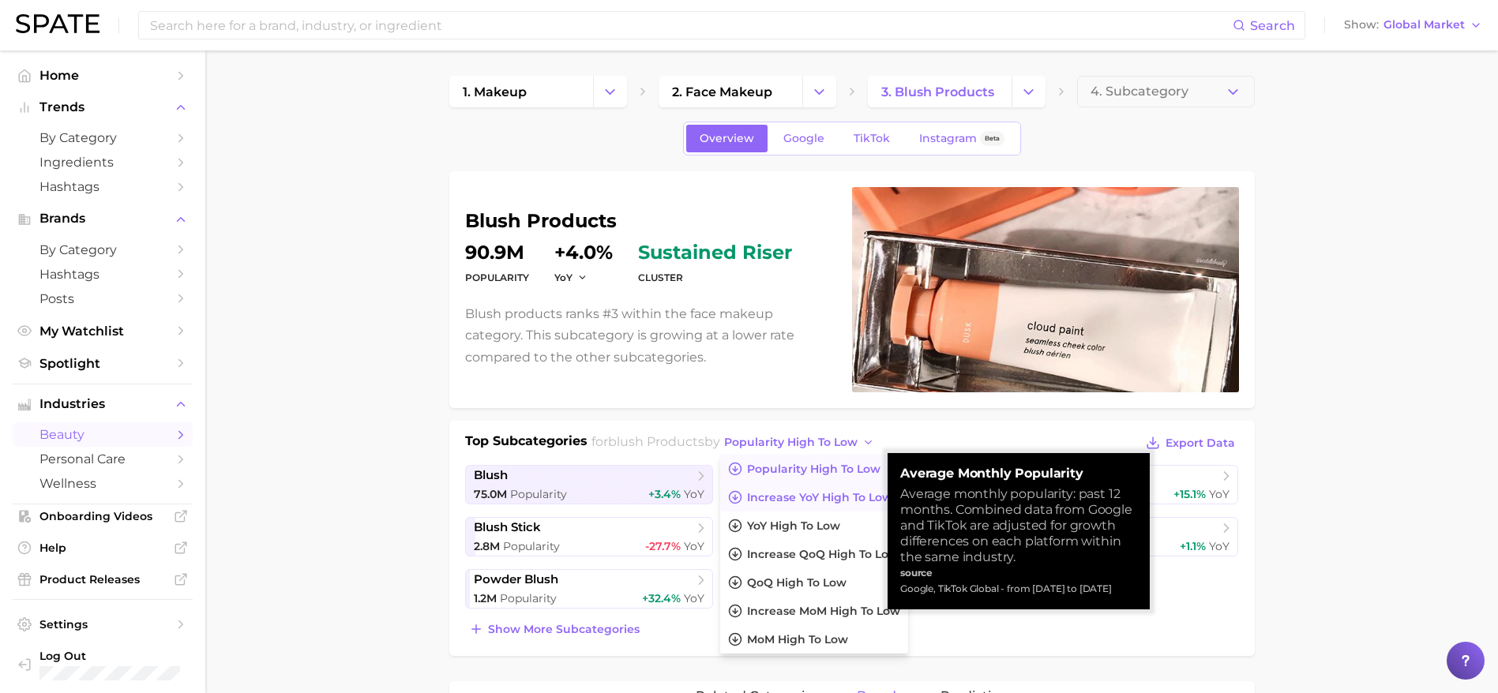
click at [837, 491] on span "Increase YoY high to low" at bounding box center [819, 497] width 145 height 13
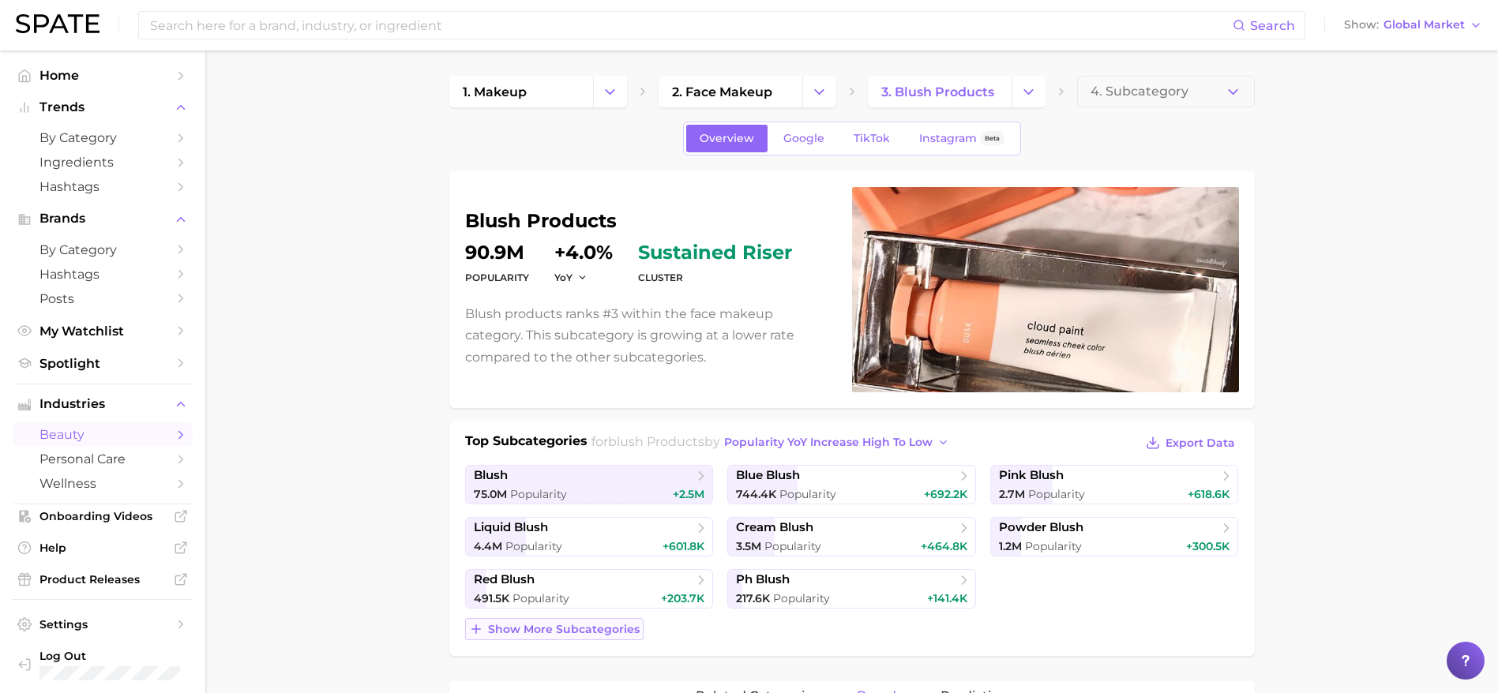
click at [608, 615] on span "Show more subcategories" at bounding box center [564, 629] width 152 height 13
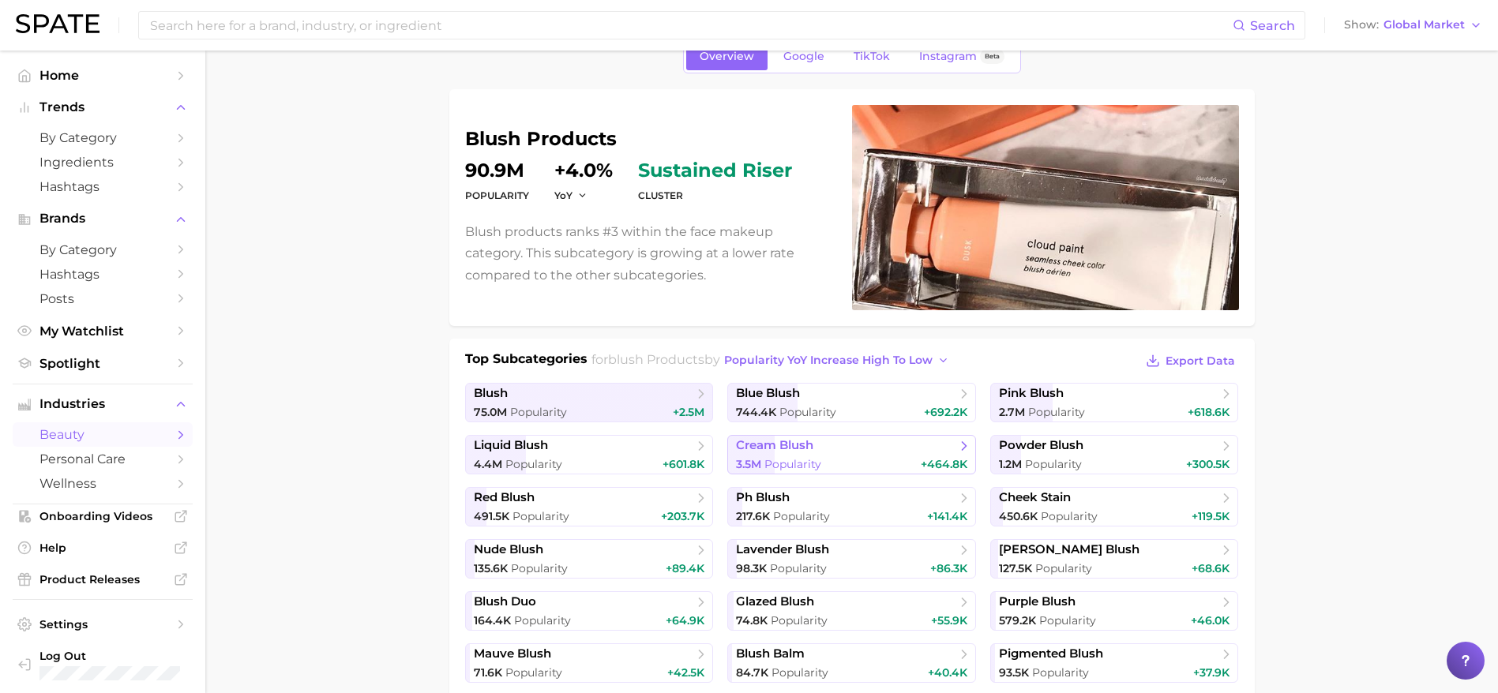
scroll to position [101, 0]
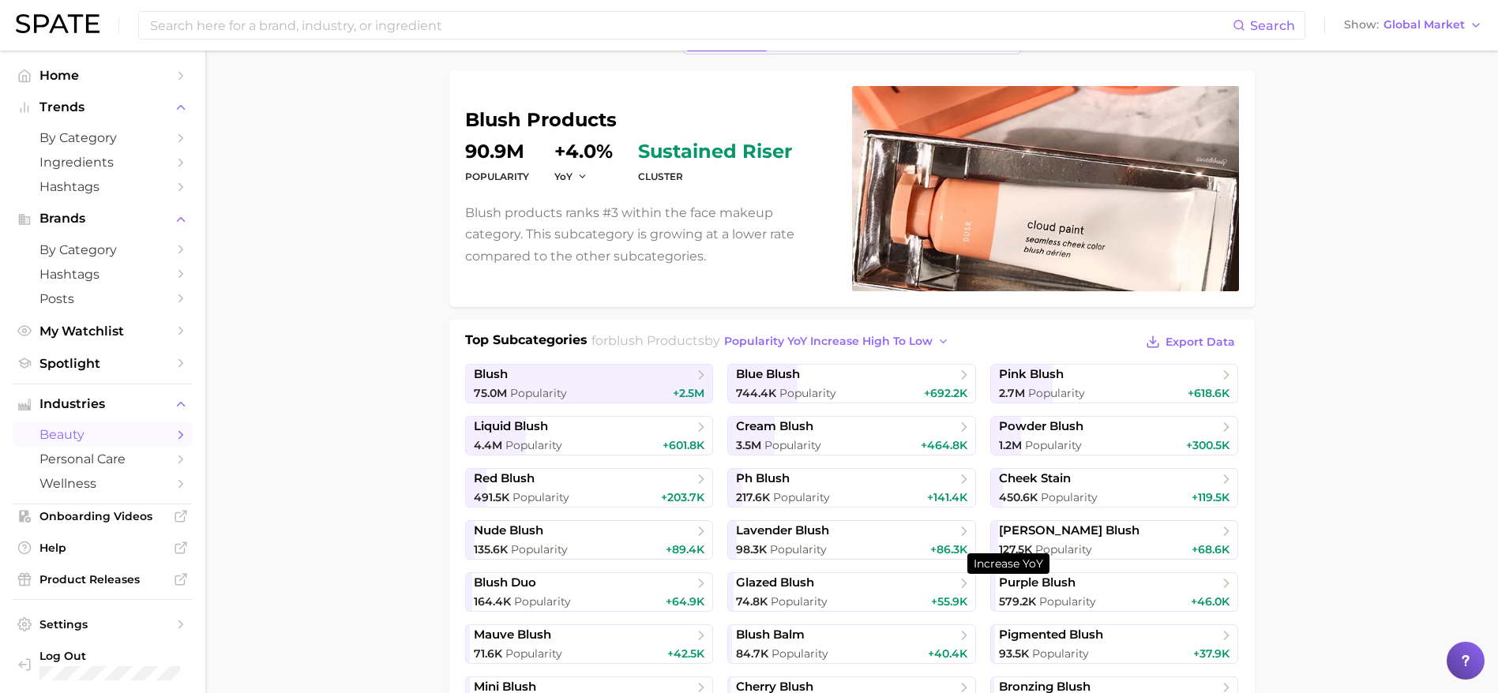
click at [840, 339] on span "Popularity YoY increase high to low" at bounding box center [828, 341] width 208 height 13
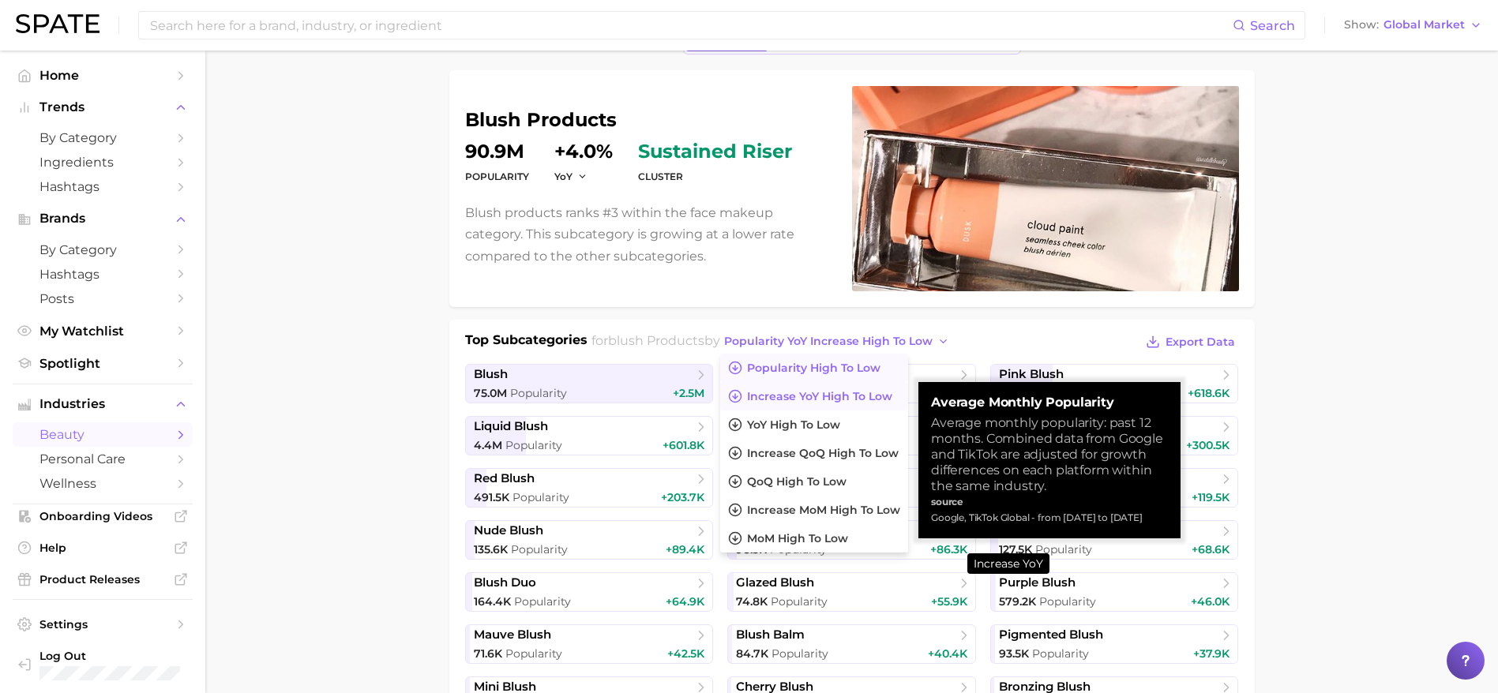
click at [824, 362] on span "Popularity high to low" at bounding box center [813, 368] width 133 height 13
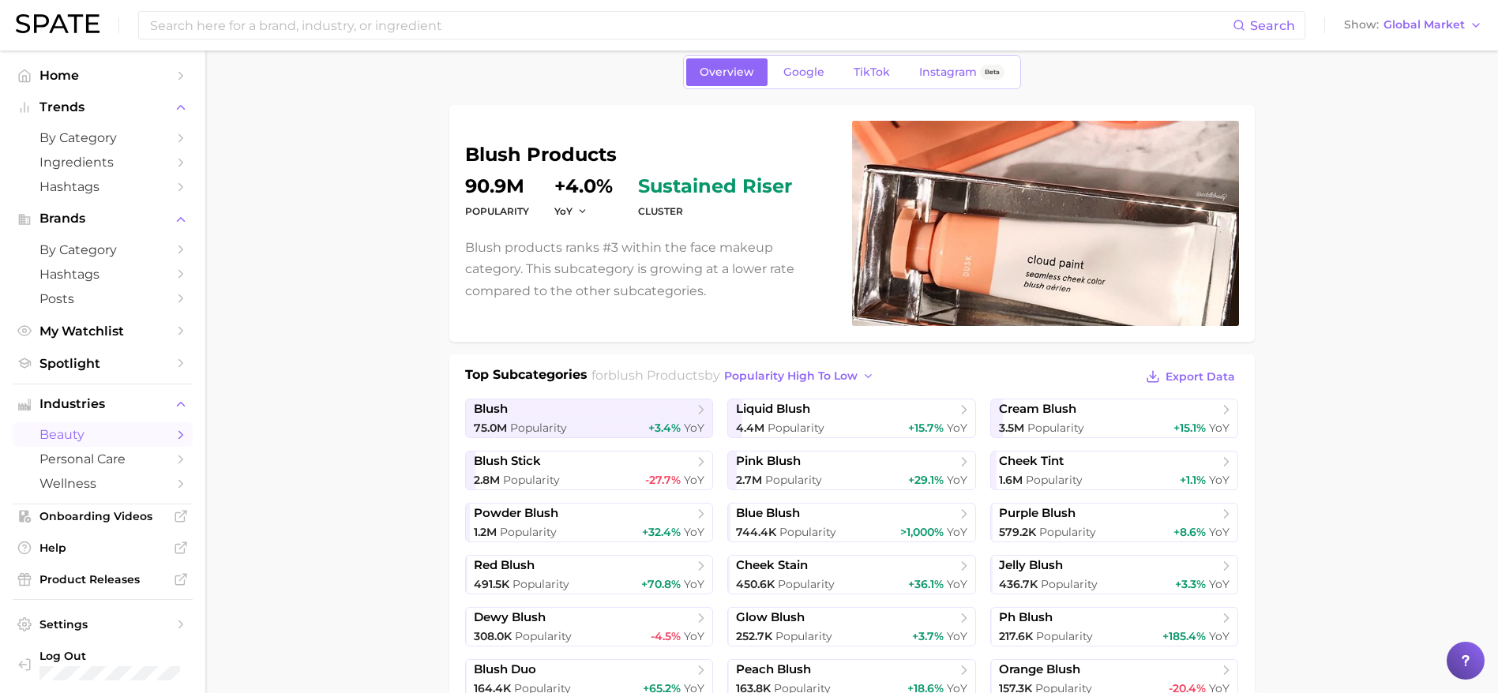
scroll to position [62, 0]
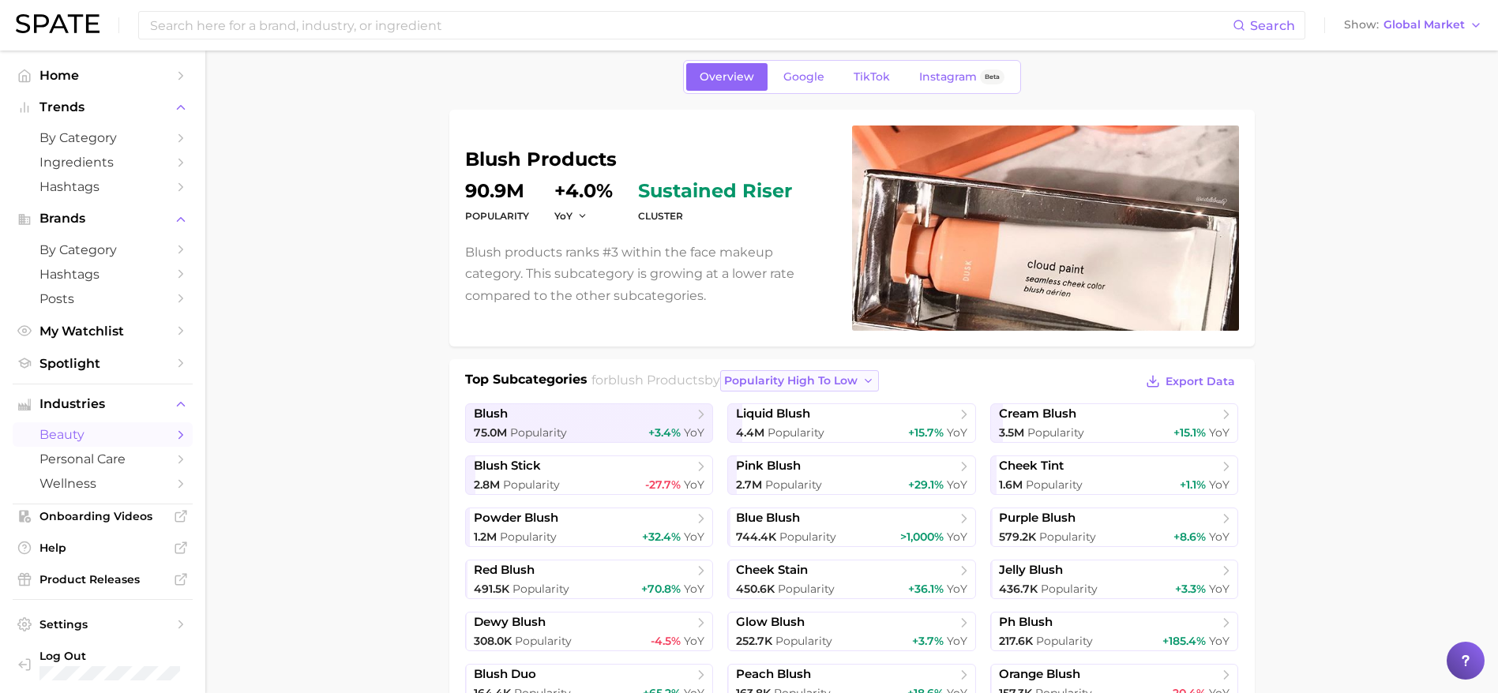
click at [827, 379] on span "popularity high to low" at bounding box center [790, 380] width 133 height 13
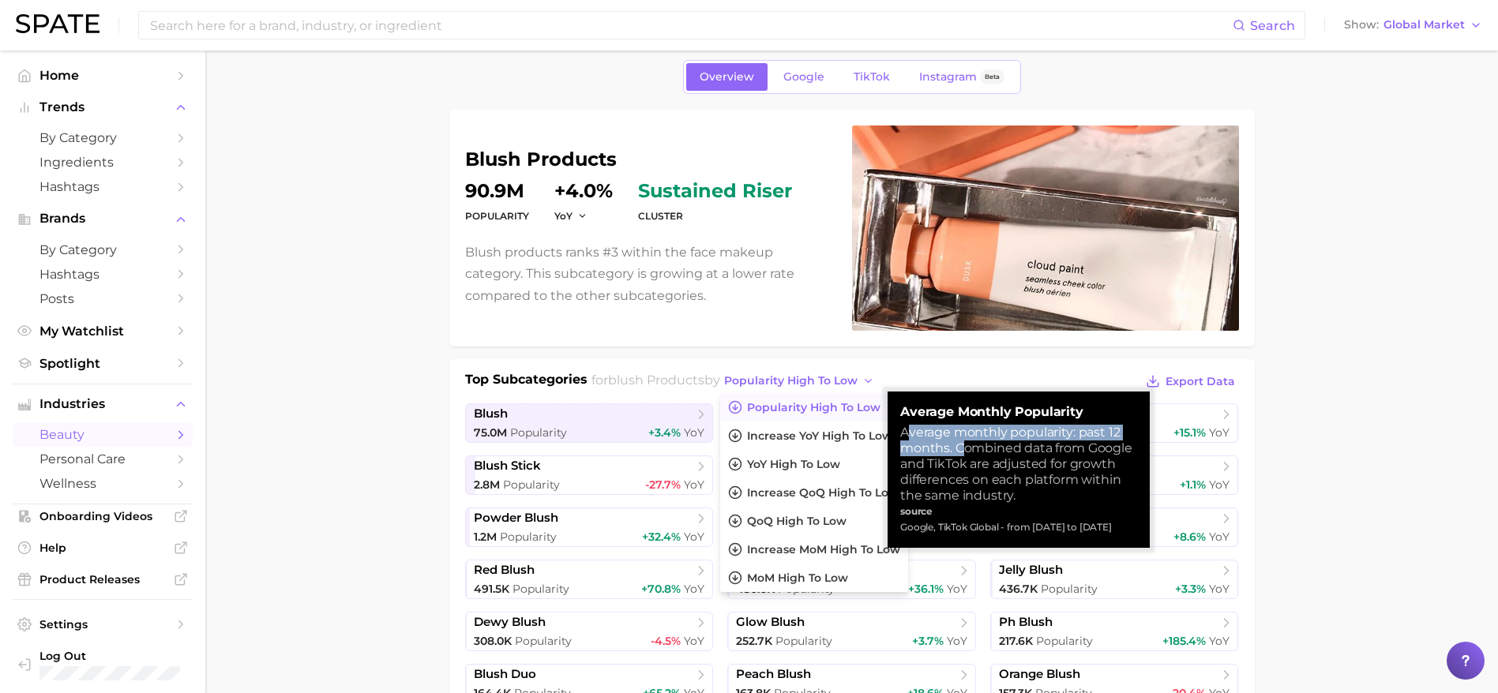
drag, startPoint x: 905, startPoint y: 433, endPoint x: 962, endPoint y: 447, distance: 58.6
click at [962, 447] on div "Average monthly popularity: past 12 months. Combined data from Google and TikTo…" at bounding box center [1018, 464] width 237 height 79
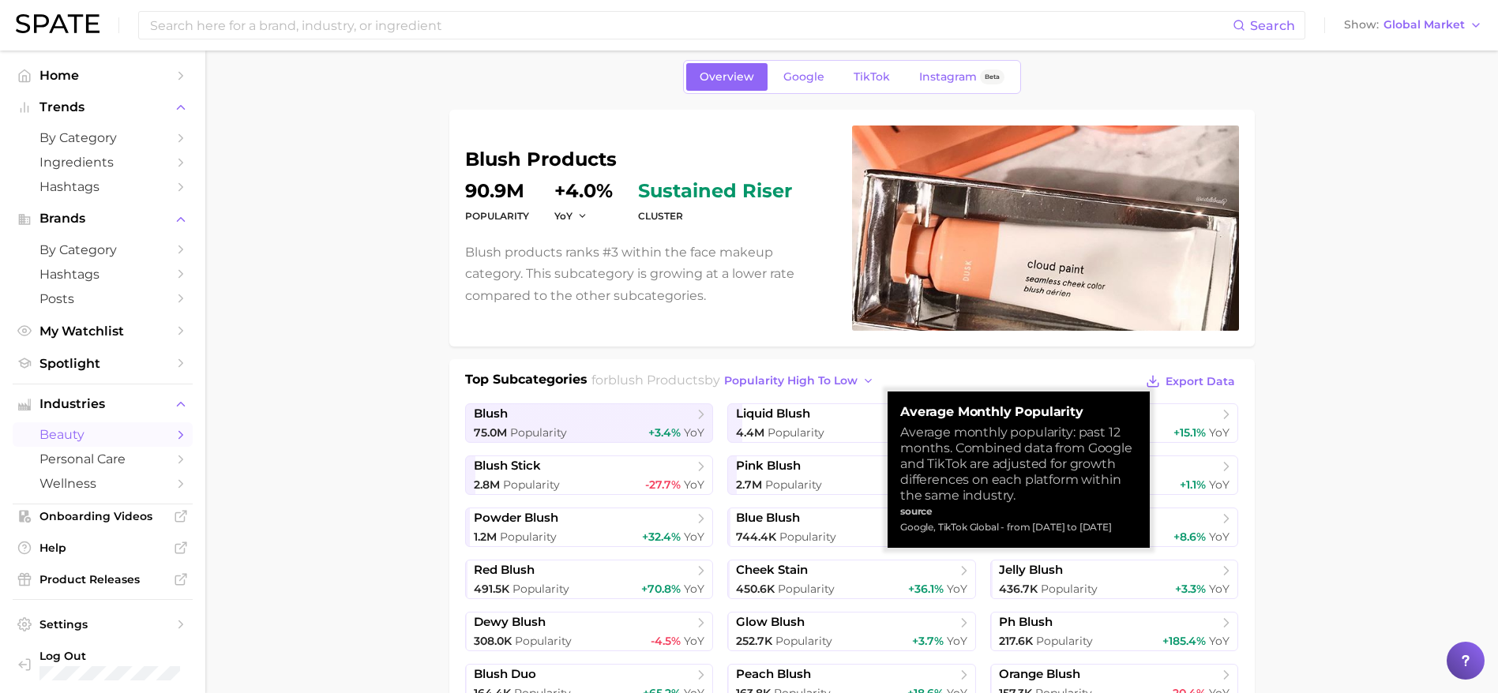
click at [995, 452] on div "Average monthly popularity: past 12 months. Combined data from Google and TikTo…" at bounding box center [1018, 464] width 237 height 79
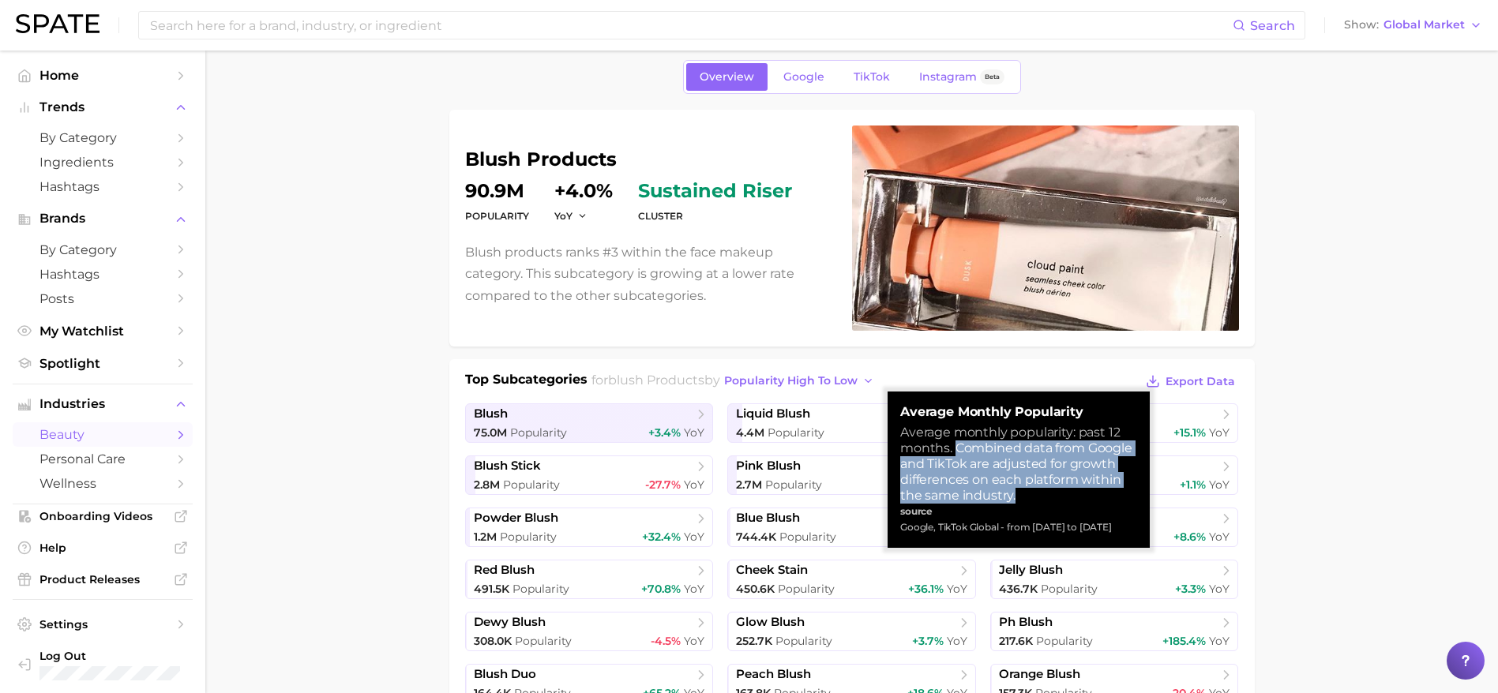
drag, startPoint x: 955, startPoint y: 447, endPoint x: 1089, endPoint y: 489, distance: 140.8
click at [1089, 489] on div "Average monthly popularity: past 12 months. Combined data from Google and TikTo…" at bounding box center [1018, 464] width 237 height 79
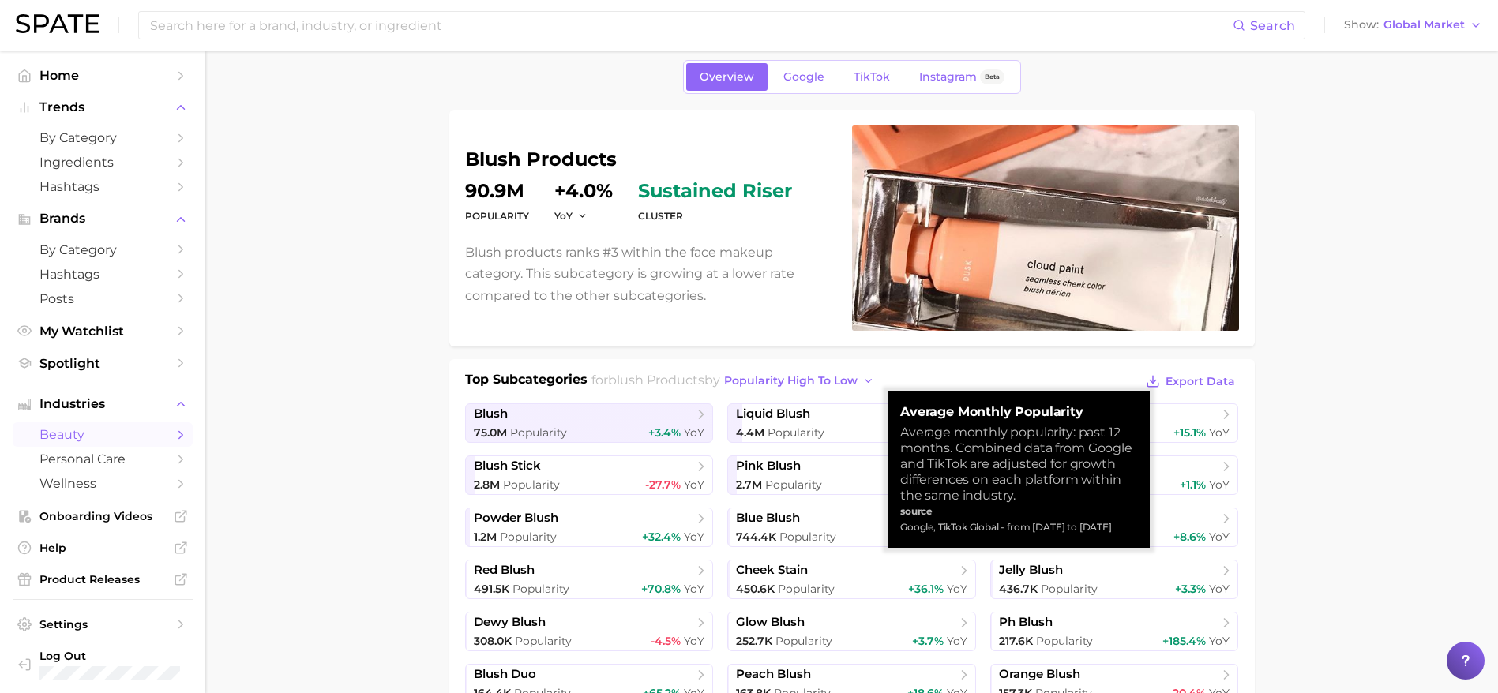
click at [954, 523] on div "Google, TikTok Global - from [DATE] to [DATE]" at bounding box center [1018, 527] width 237 height 16
drag, startPoint x: 900, startPoint y: 508, endPoint x: 1140, endPoint y: 534, distance: 241.3
click at [1140, 534] on div "Average Monthly Popularity Average monthly popularity: past 12 months. Combined…" at bounding box center [1018, 470] width 262 height 156
copy small "source Google, TikTok Global - from [DATE] to [DATE]"
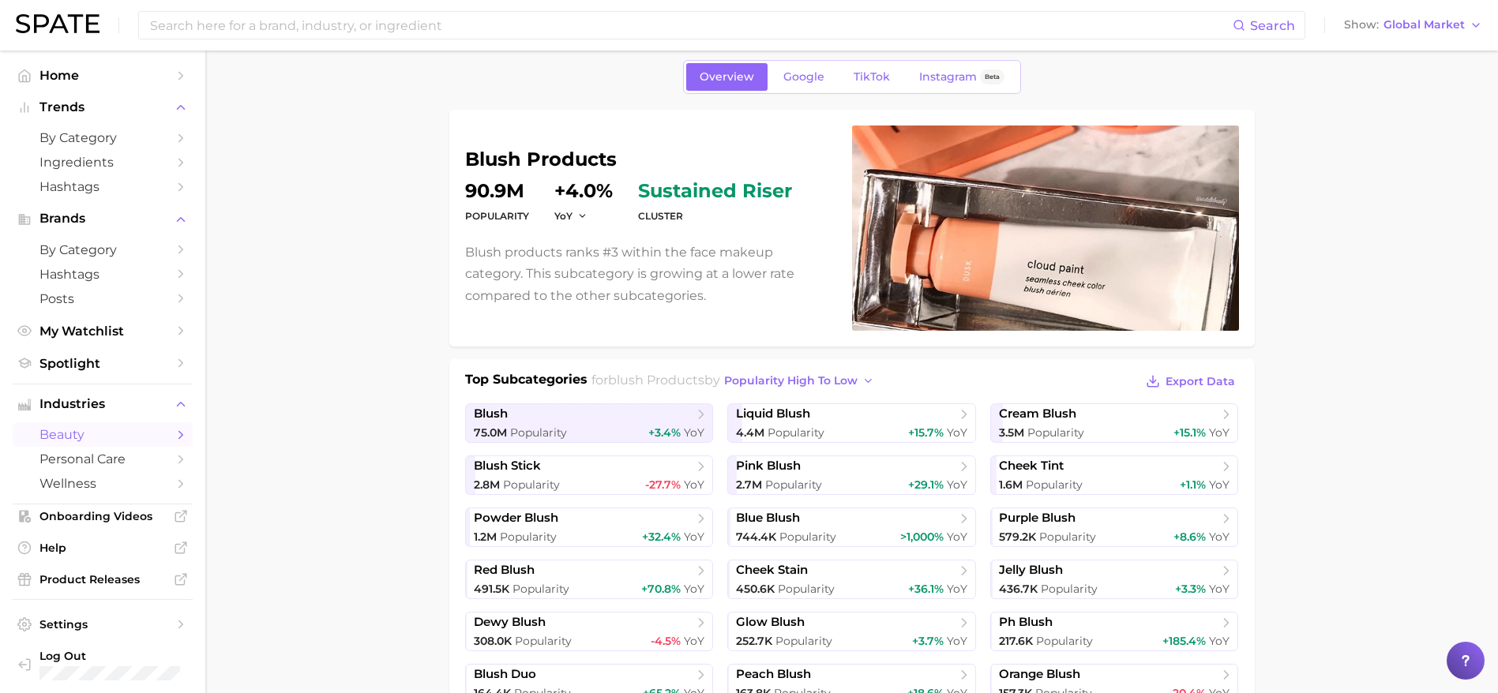
click at [547, 427] on span "Popularity" at bounding box center [538, 433] width 57 height 14
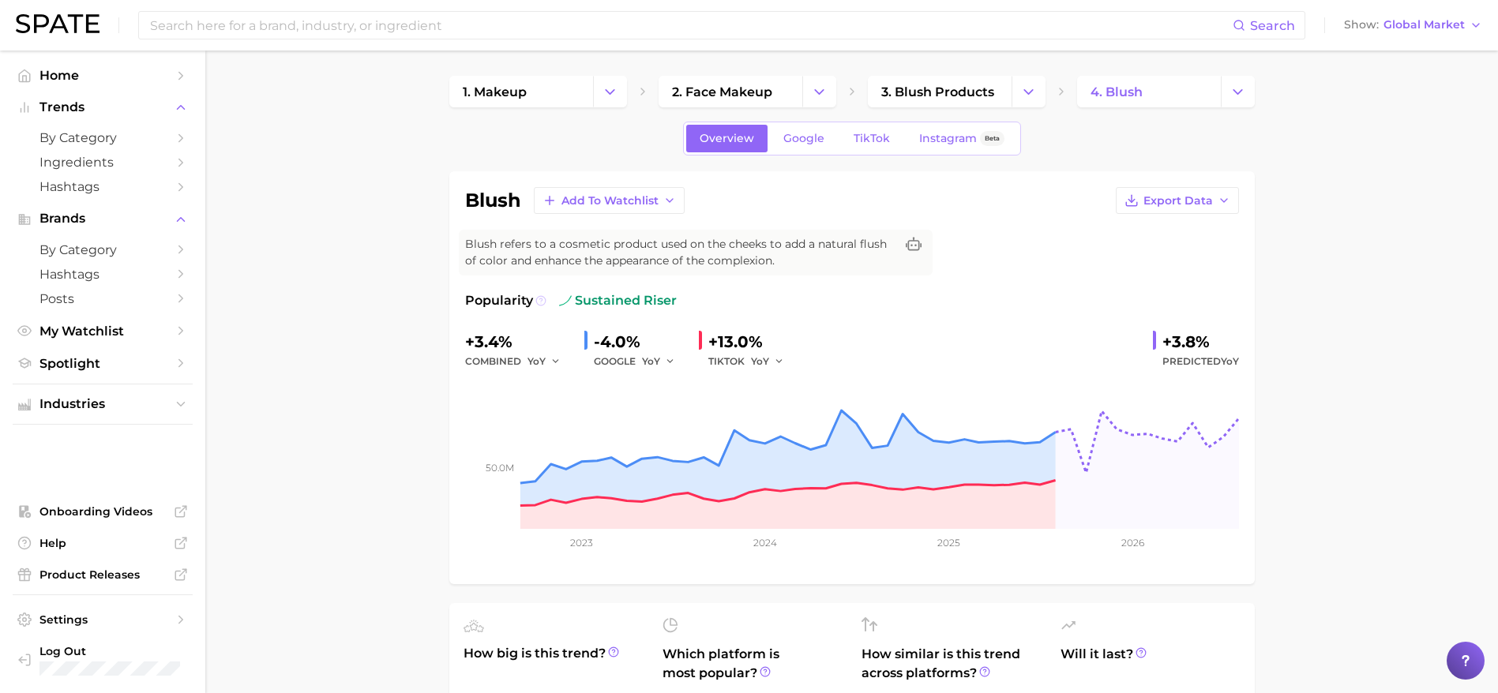
click at [537, 299] on icon at bounding box center [540, 300] width 11 height 11
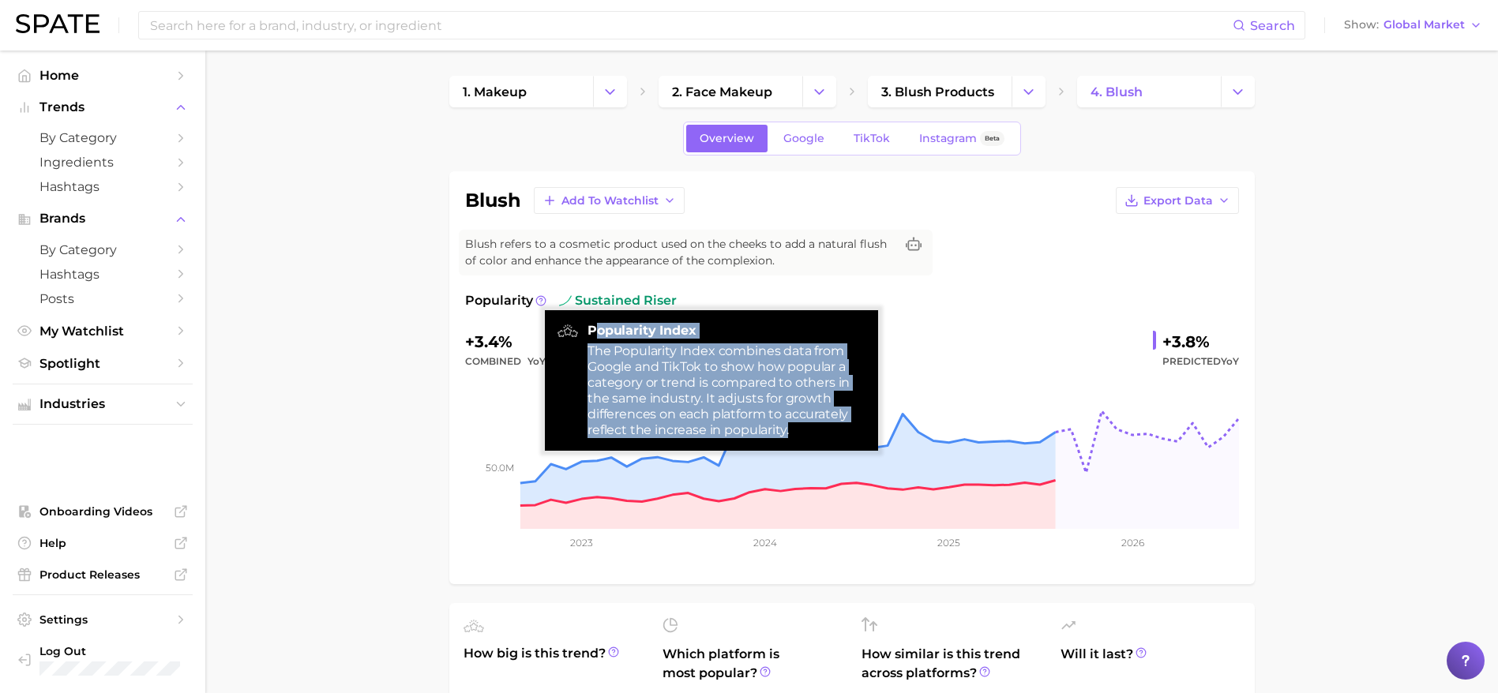
drag, startPoint x: 593, startPoint y: 330, endPoint x: 807, endPoint y: 437, distance: 239.0
click at [807, 437] on div "Popularity Index The Popularity Index combines data from Google and TikTok to s…" at bounding box center [726, 380] width 278 height 115
copy div "opularity Index The Popularity Index combines data from Google and TikTok to sh…"
